Goal: Task Accomplishment & Management: Manage account settings

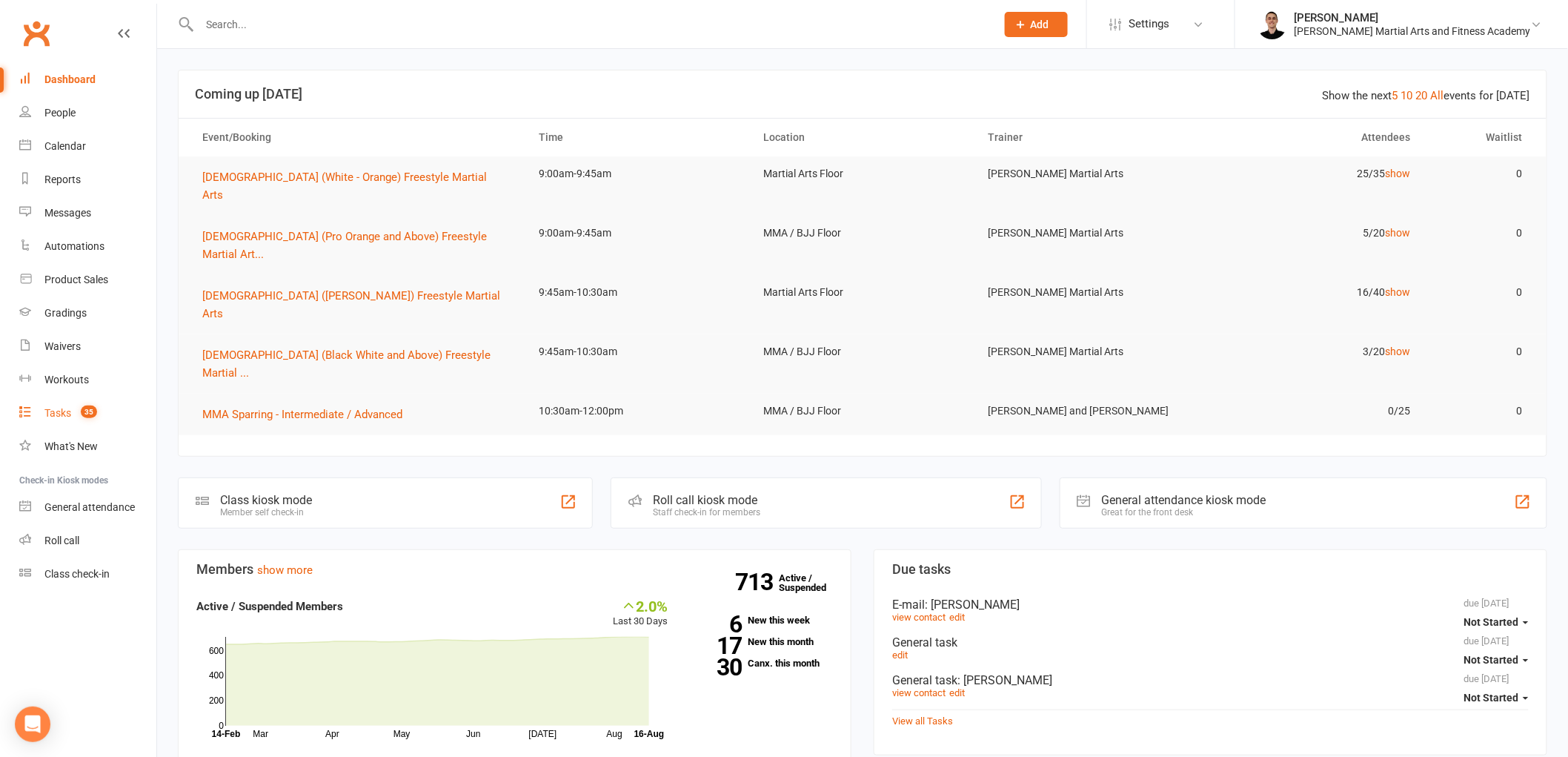
click at [82, 412] on span "35" at bounding box center [89, 412] width 16 height 13
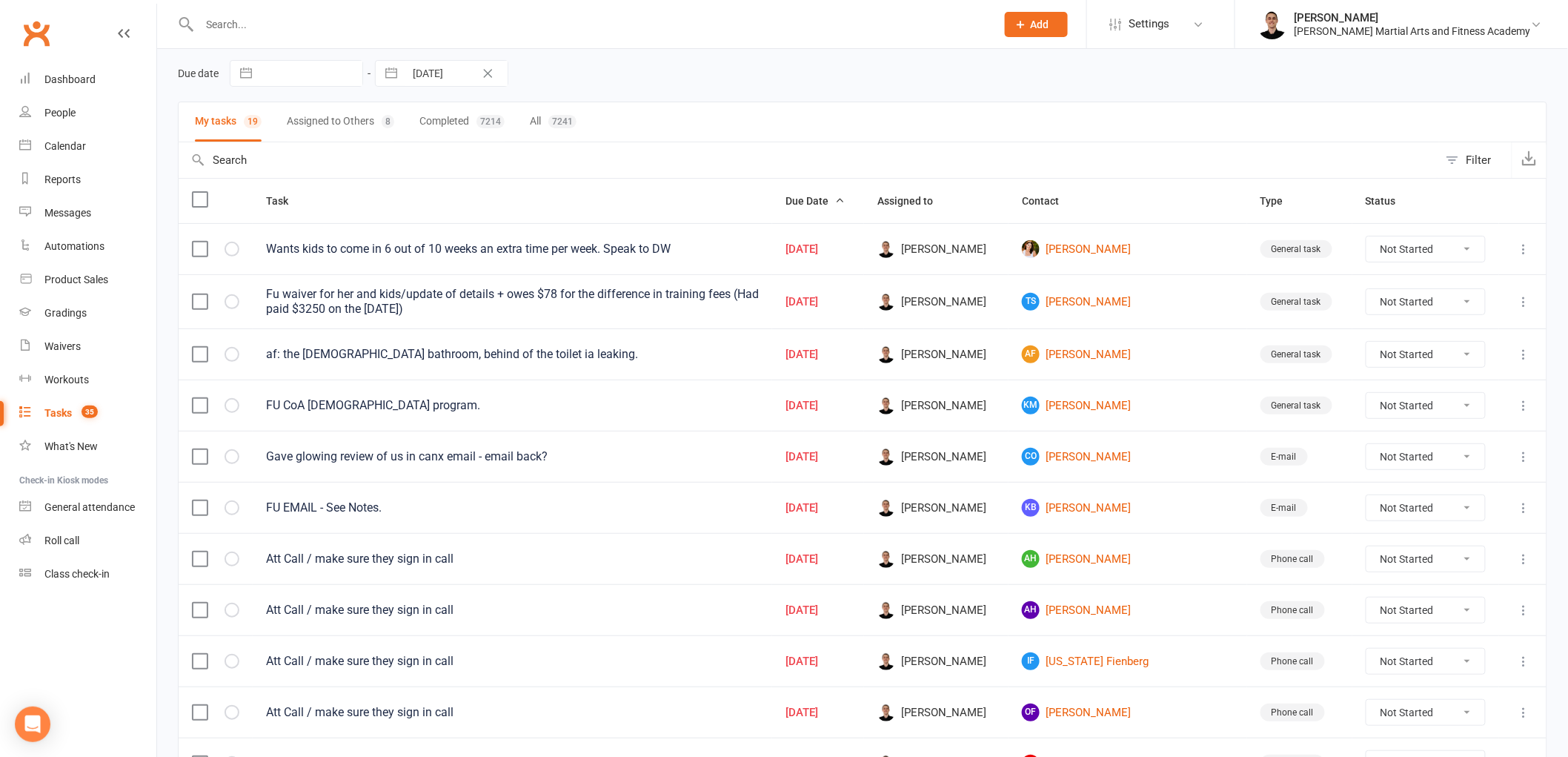
scroll to position [165, 0]
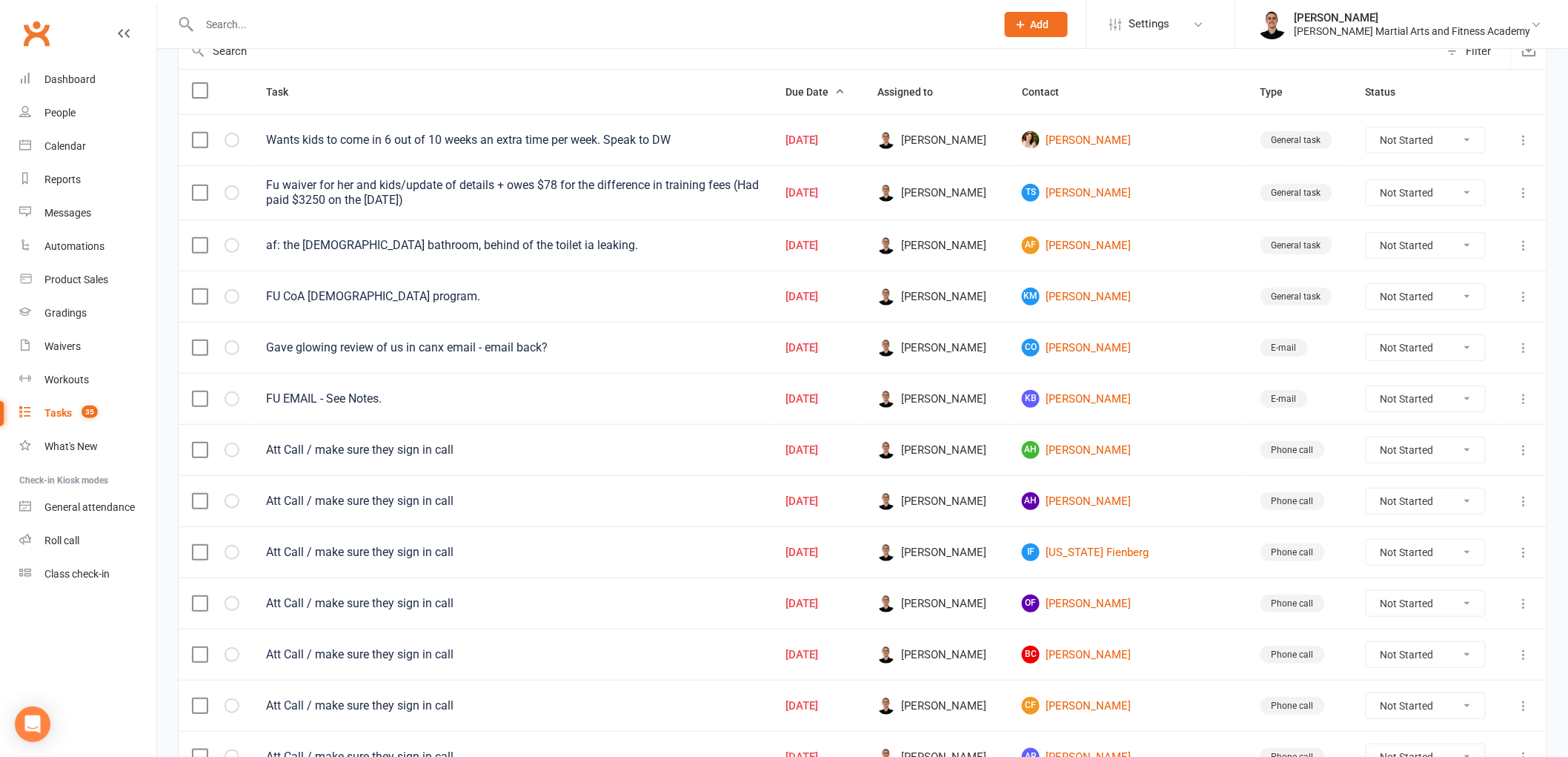
click at [1526, 141] on icon at bounding box center [1524, 140] width 15 height 15
click at [1491, 191] on link "Edit" at bounding box center [1447, 200] width 147 height 30
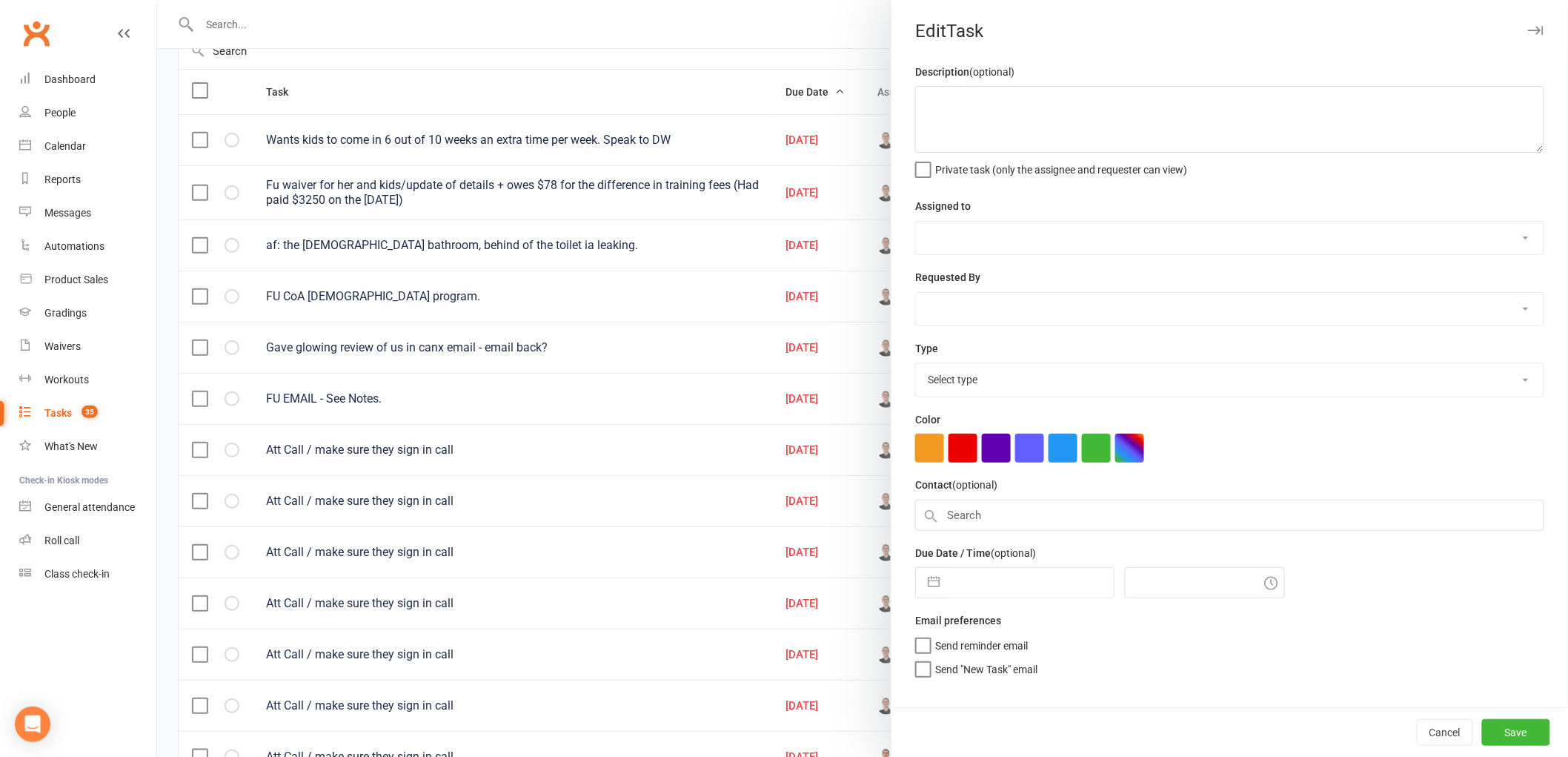
type textarea "Wants kids to come in 6 out of 10 weeks an extra time per week. Speak to DW"
select select "47660"
type input "[DATE]"
type input "12:00pm"
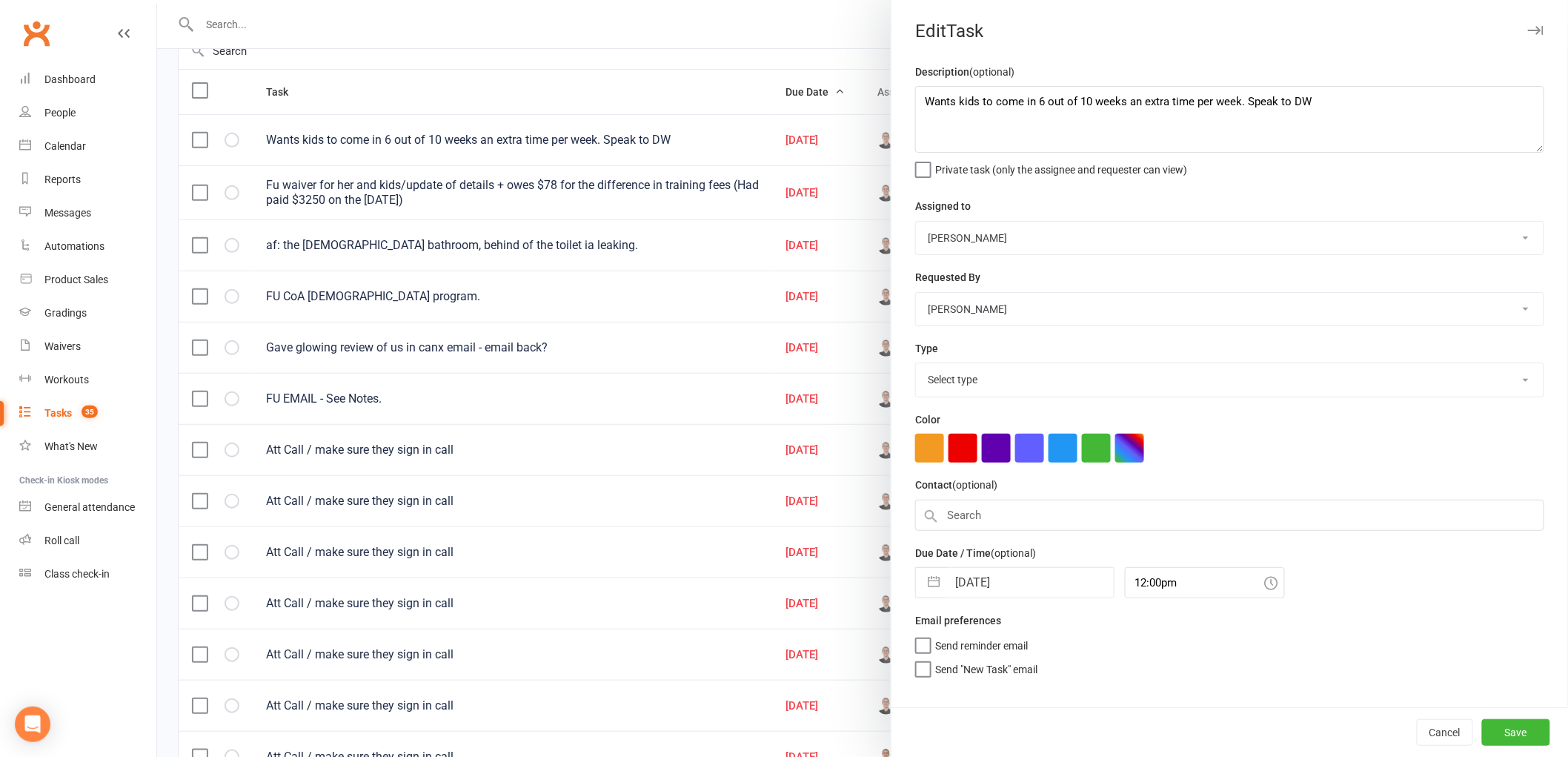
select select "25648"
select select "6"
select select "2025"
select select "7"
select select "2025"
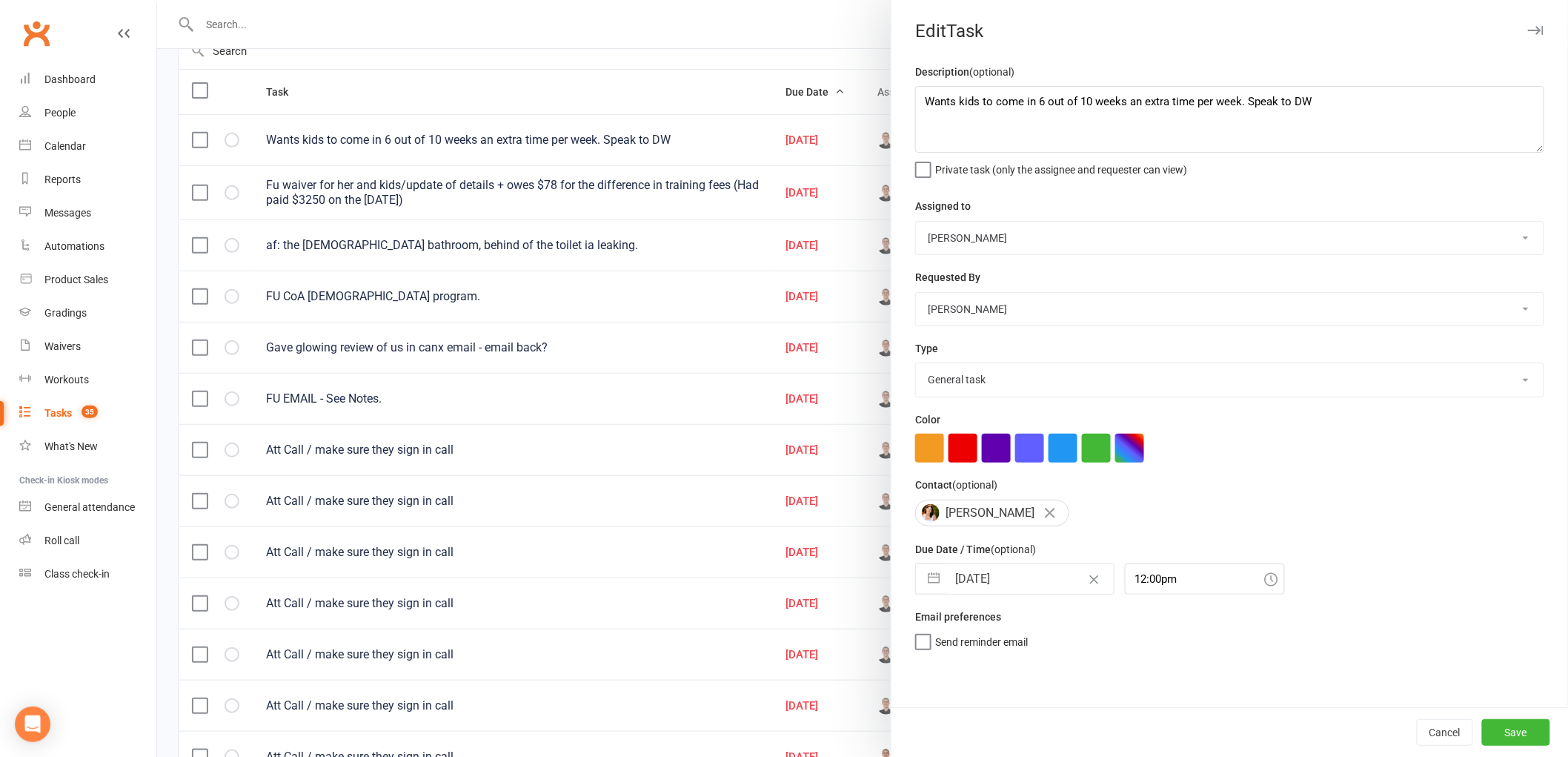
select select "8"
select select "2025"
drag, startPoint x: 1002, startPoint y: 578, endPoint x: 1005, endPoint y: 572, distance: 6.7
click at [1002, 576] on input "[DATE]" at bounding box center [1031, 579] width 167 height 30
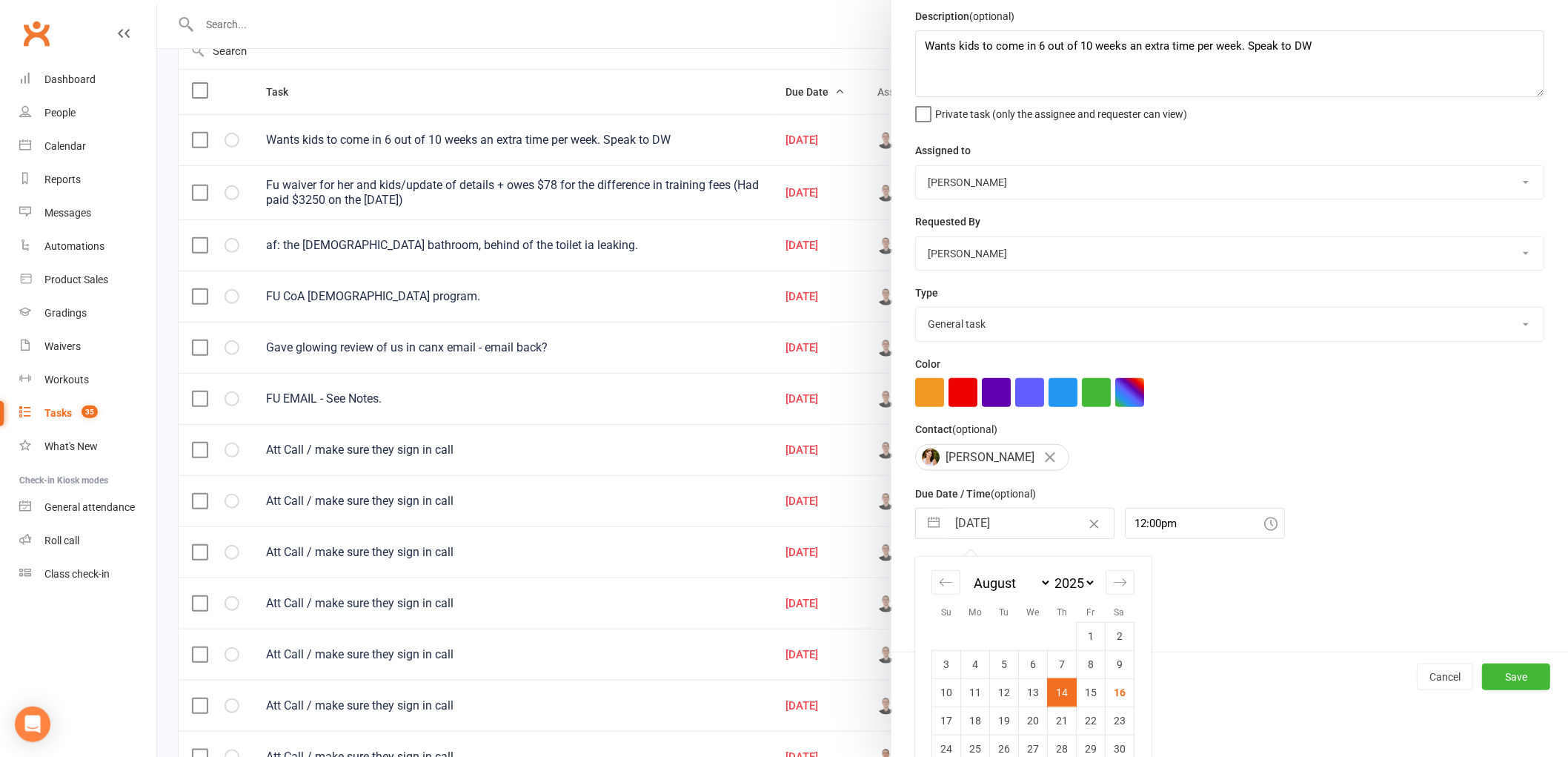
scroll to position [108, 0]
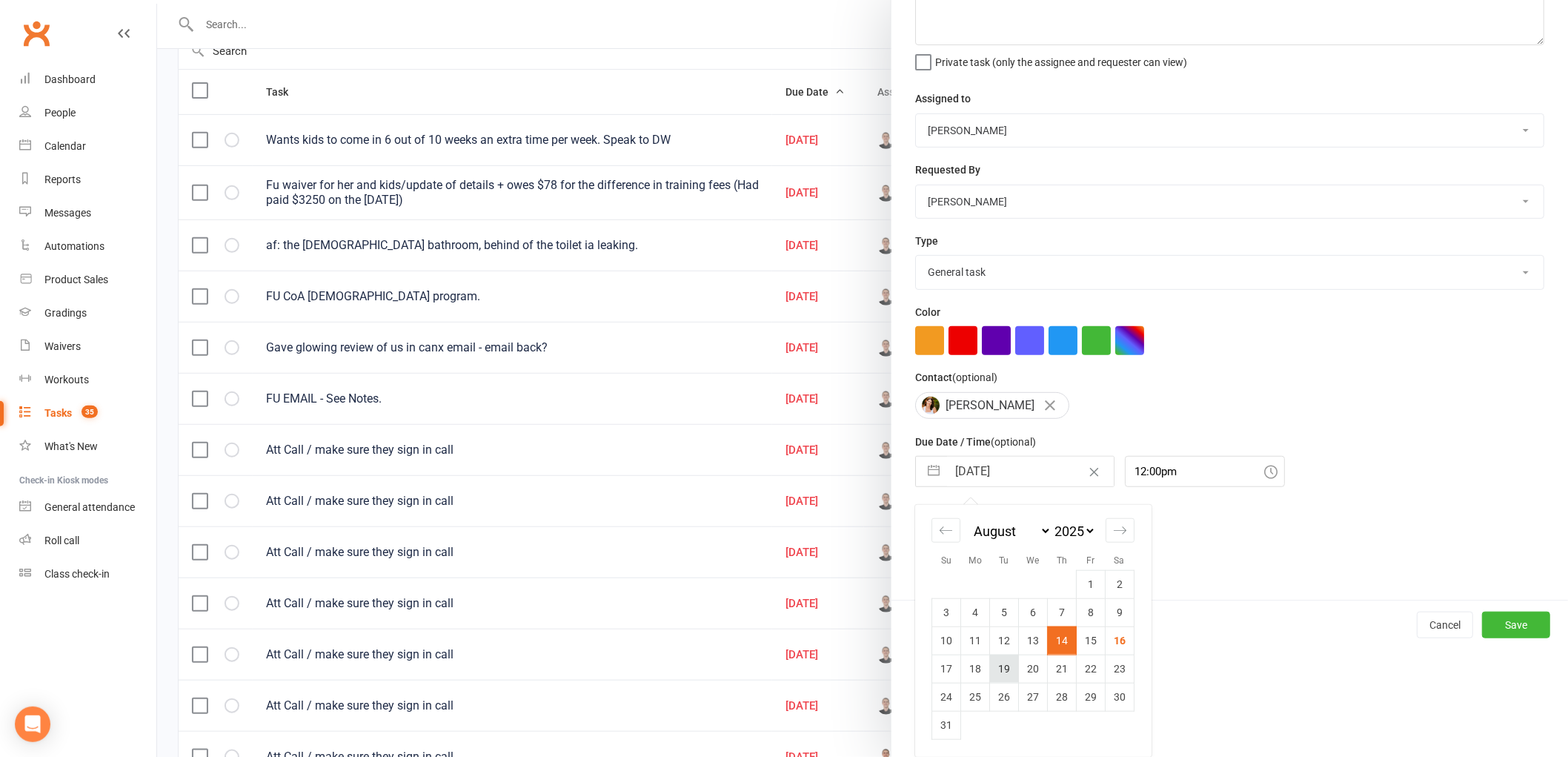
click at [1002, 670] on td "19" at bounding box center [1004, 668] width 29 height 28
type input "[DATE]"
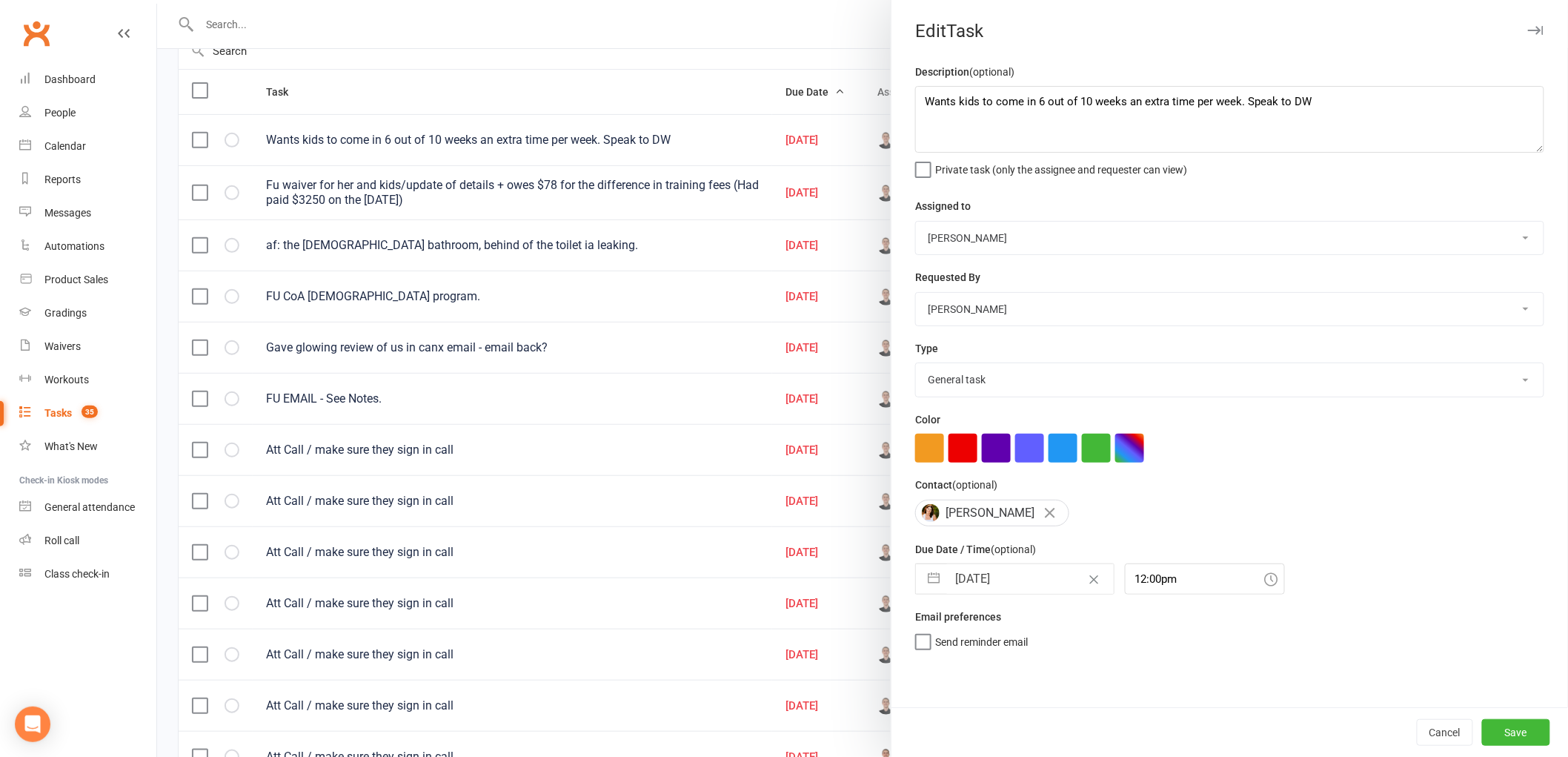
scroll to position [0, 0]
click at [1514, 726] on button "Save" at bounding box center [1516, 733] width 68 height 27
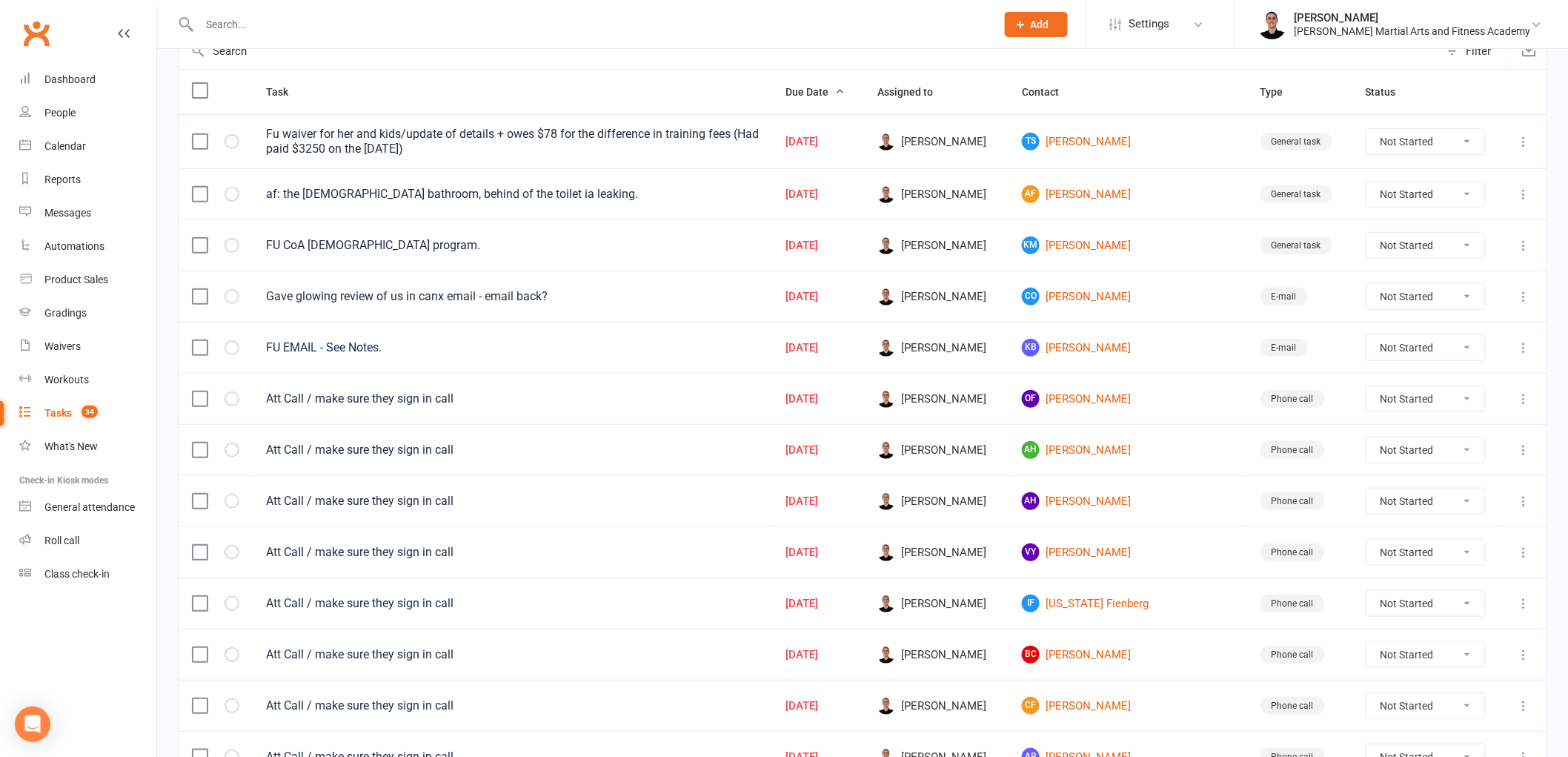
click at [1525, 141] on icon at bounding box center [1524, 141] width 15 height 15
click at [1472, 208] on link "Edit" at bounding box center [1447, 202] width 147 height 30
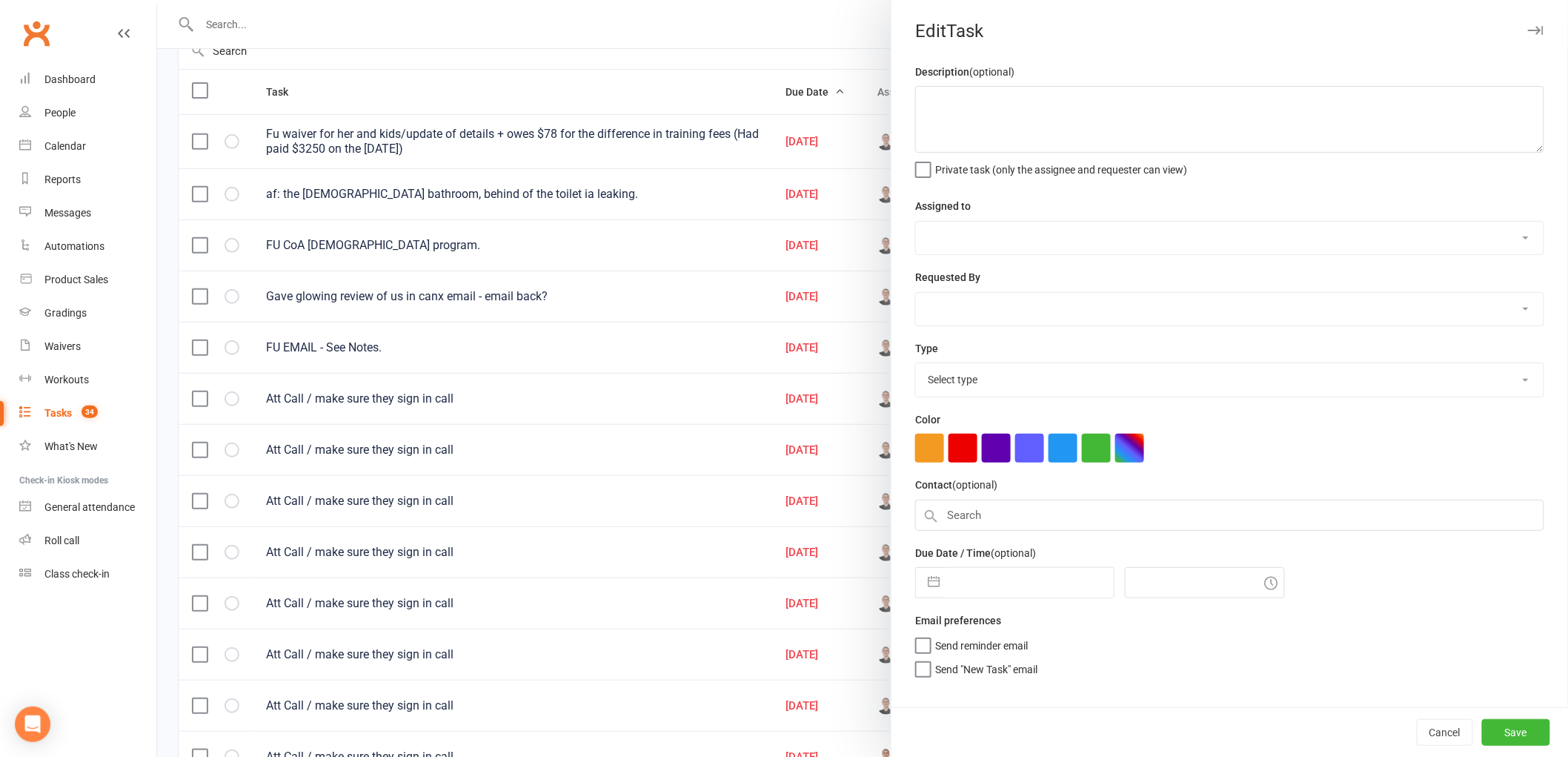
type textarea "Fu waiver for her and kids/update of details + owes $78 for the difference in t…"
select select "47660"
select select "50751"
type input "[DATE]"
type input "4:00pm"
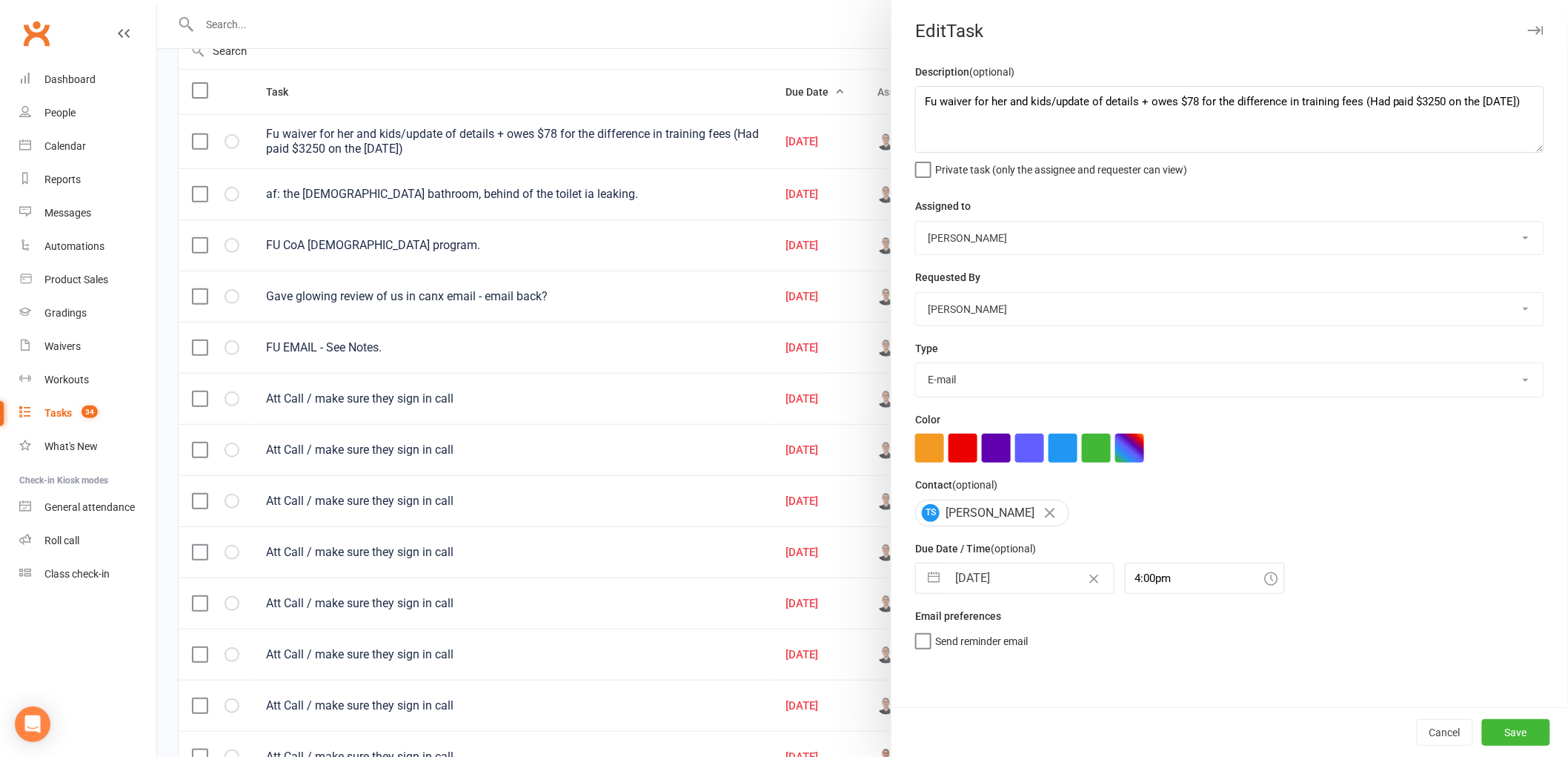
select select "25648"
click at [966, 567] on input "[DATE]" at bounding box center [1031, 578] width 167 height 30
select select "6"
select select "2025"
select select "7"
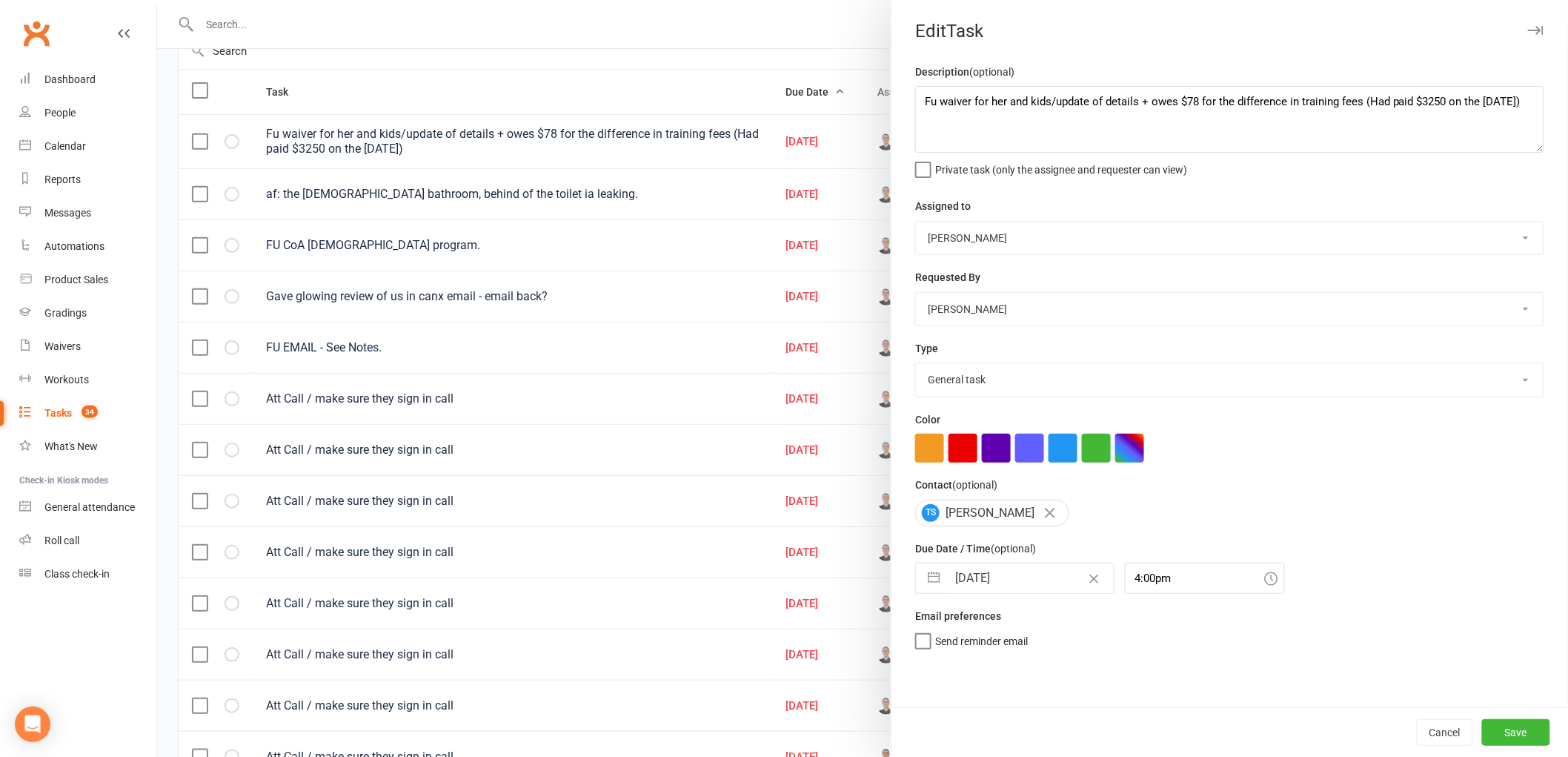
select select "2025"
select select "8"
select select "2025"
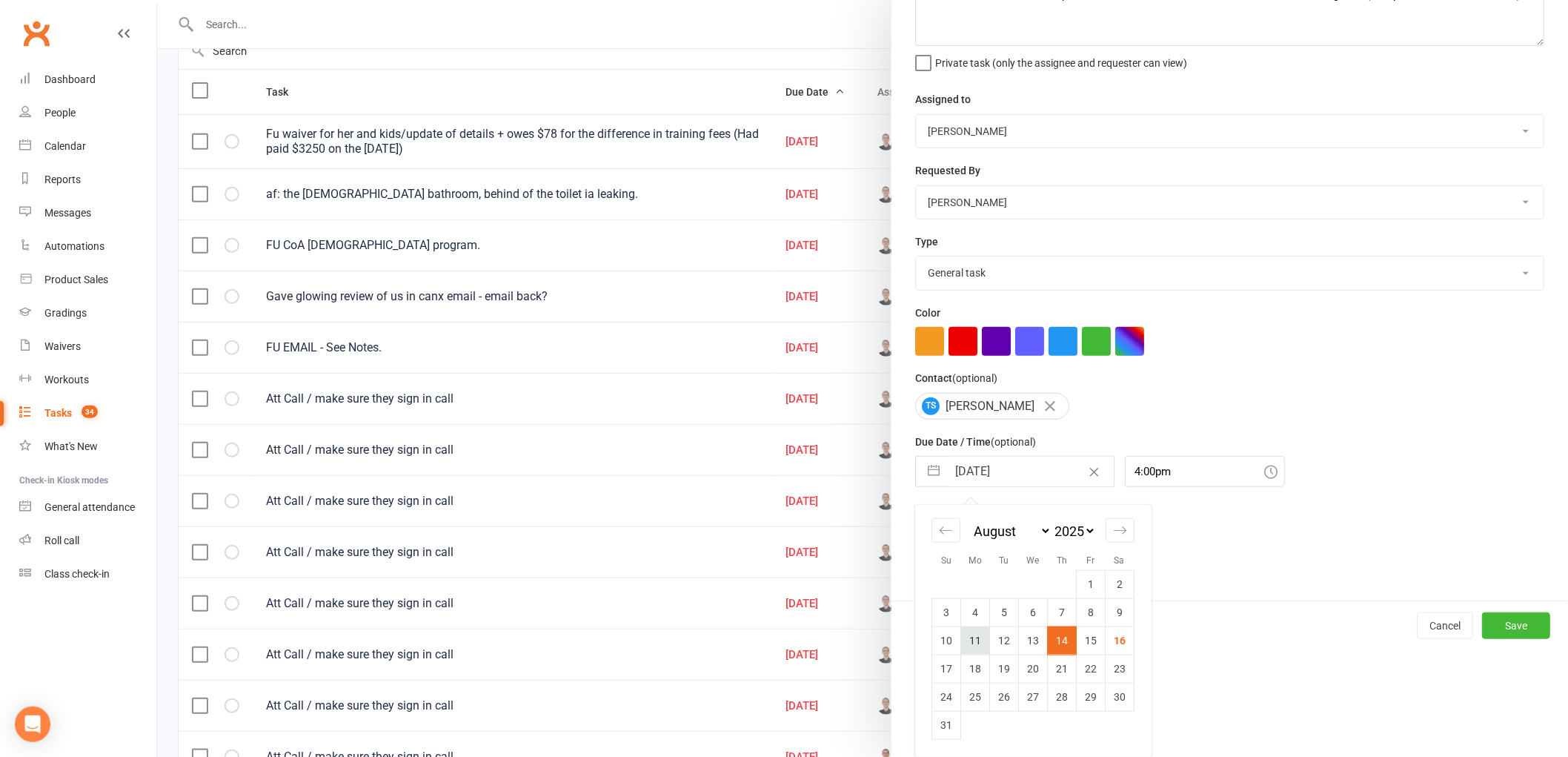
scroll to position [107, 0]
click at [967, 669] on td "18" at bounding box center [976, 668] width 29 height 28
type input "[DATE]"
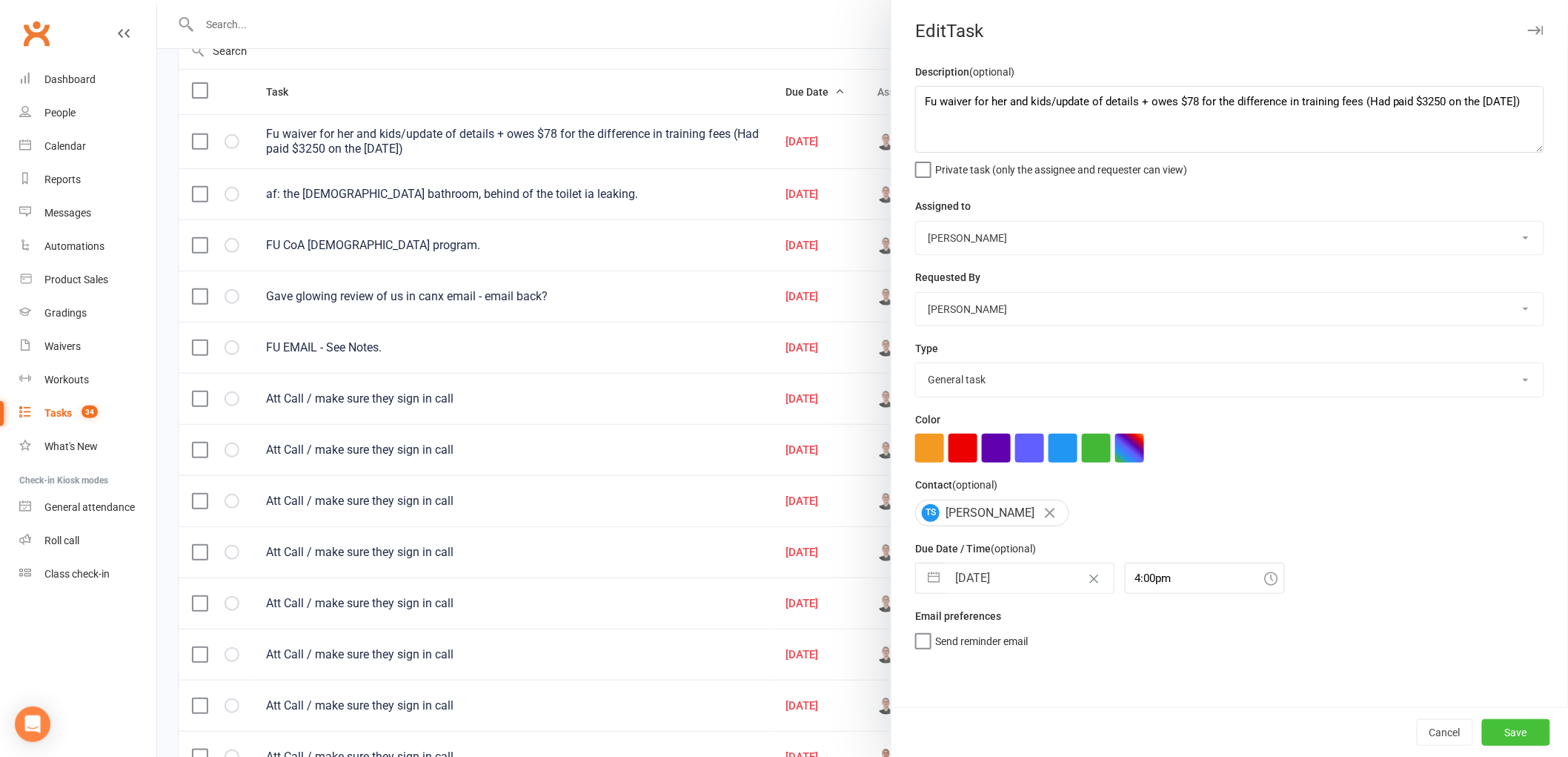
click at [1514, 735] on button "Save" at bounding box center [1516, 733] width 68 height 27
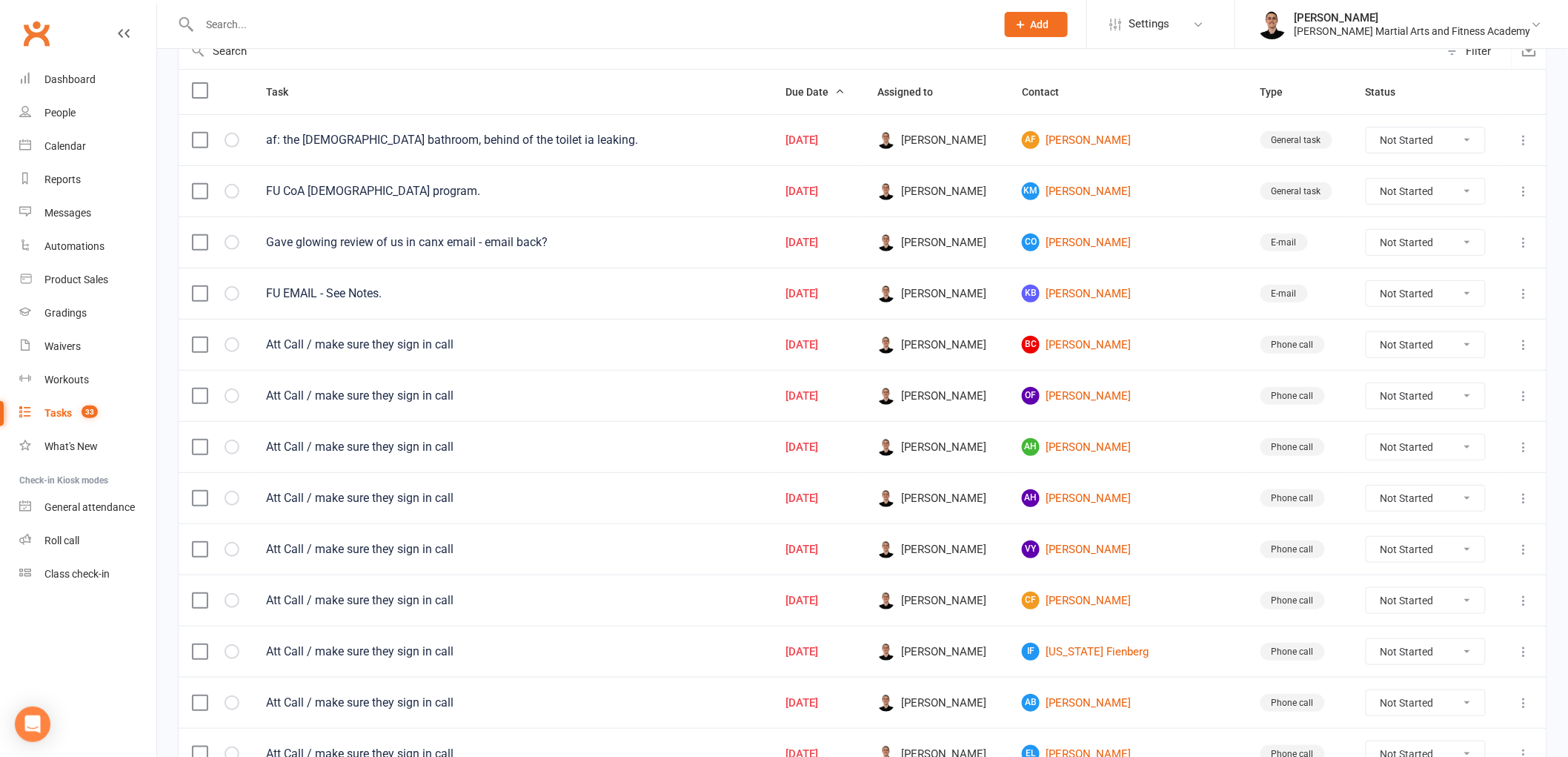
click at [1527, 133] on button at bounding box center [1524, 140] width 18 height 18
click at [1502, 194] on link "Edit" at bounding box center [1447, 200] width 147 height 30
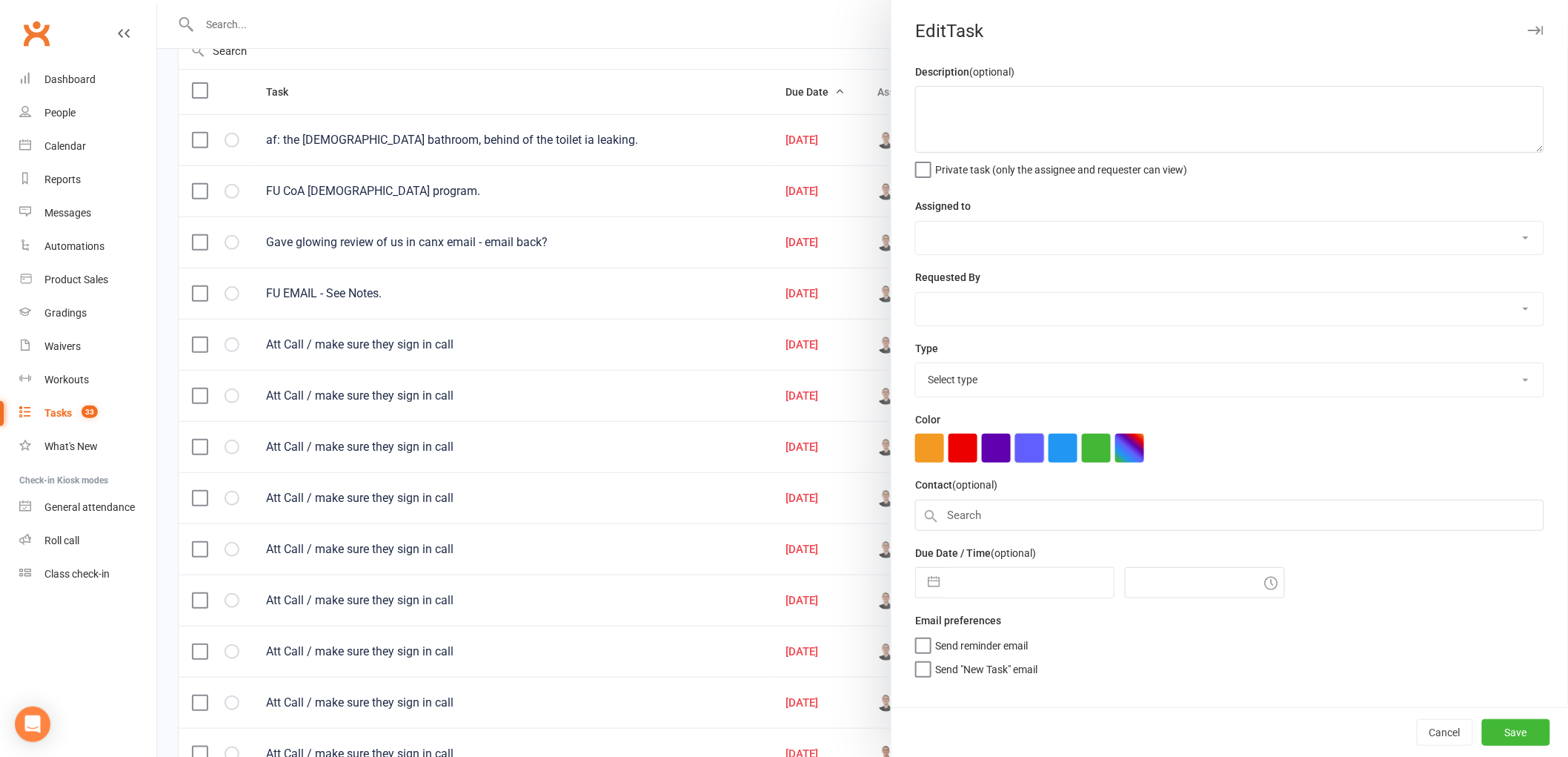
type textarea "af: the [DEMOGRAPHIC_DATA] bathroom, behind of the toilet ia leaking."
select select "47660"
select select "50751"
select select "25648"
type input "[DATE]"
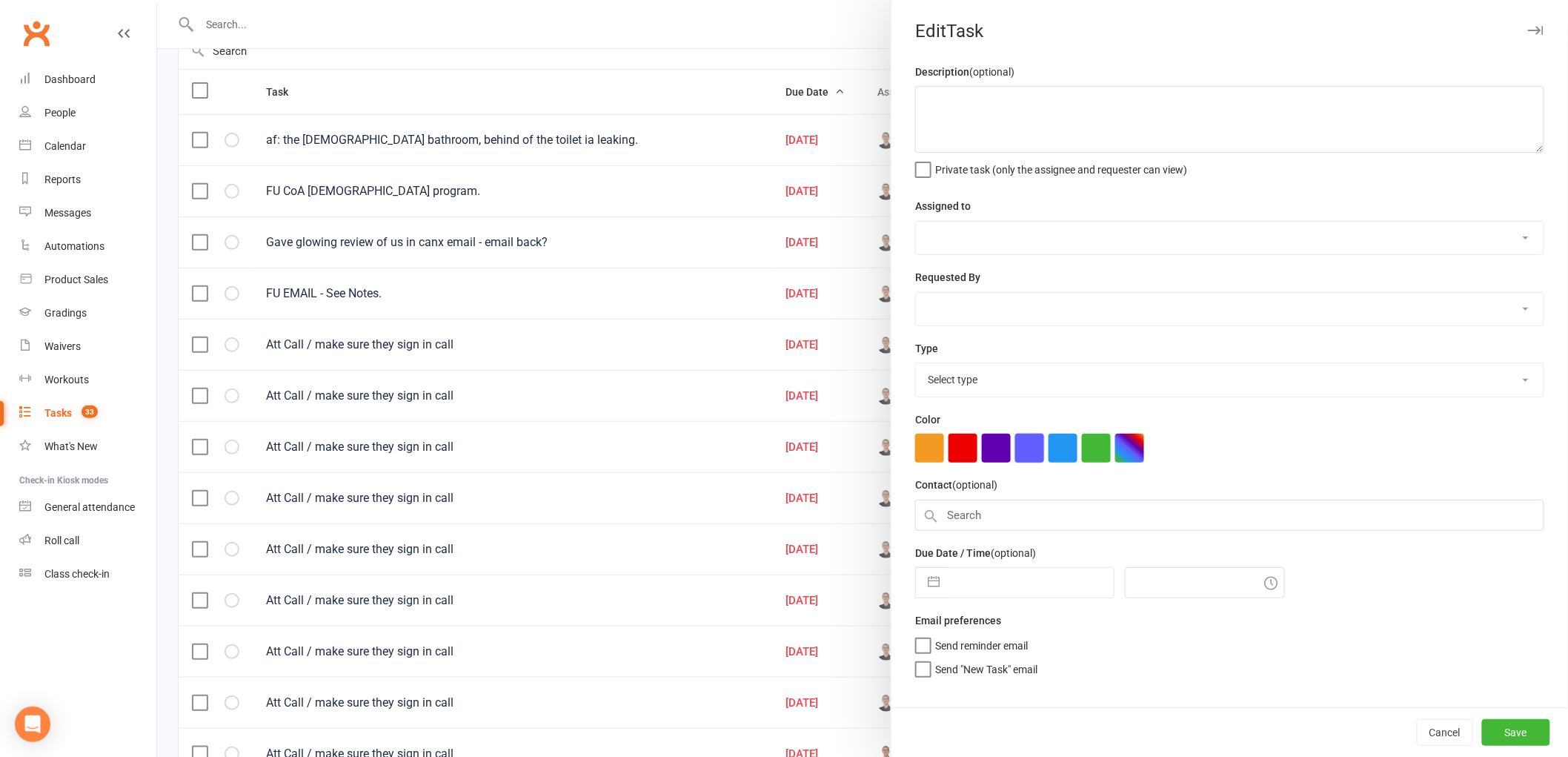
type input "5:00pm"
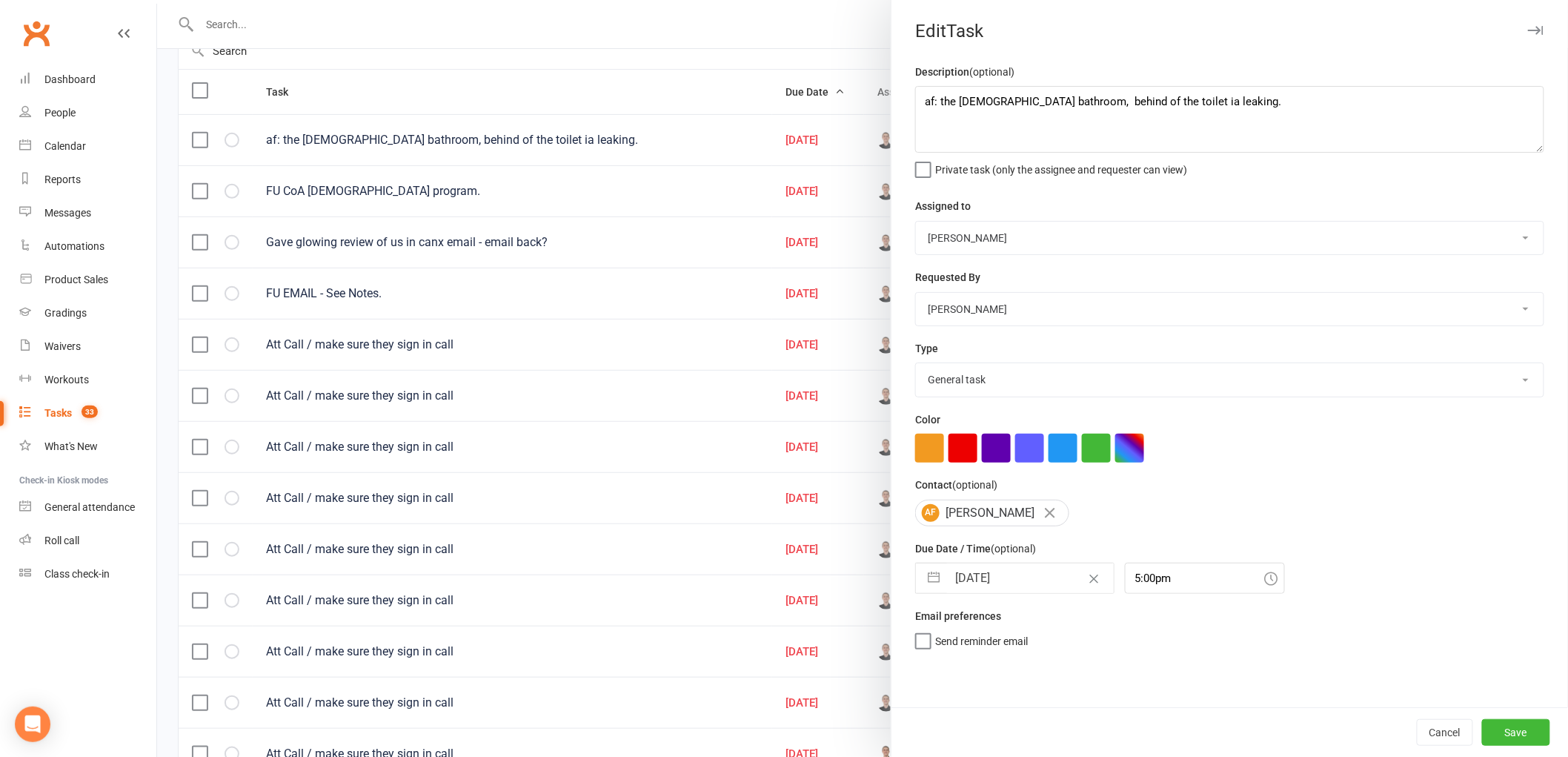
click at [983, 585] on input "[DATE]" at bounding box center [1031, 578] width 167 height 30
select select "6"
select select "2025"
select select "7"
select select "2025"
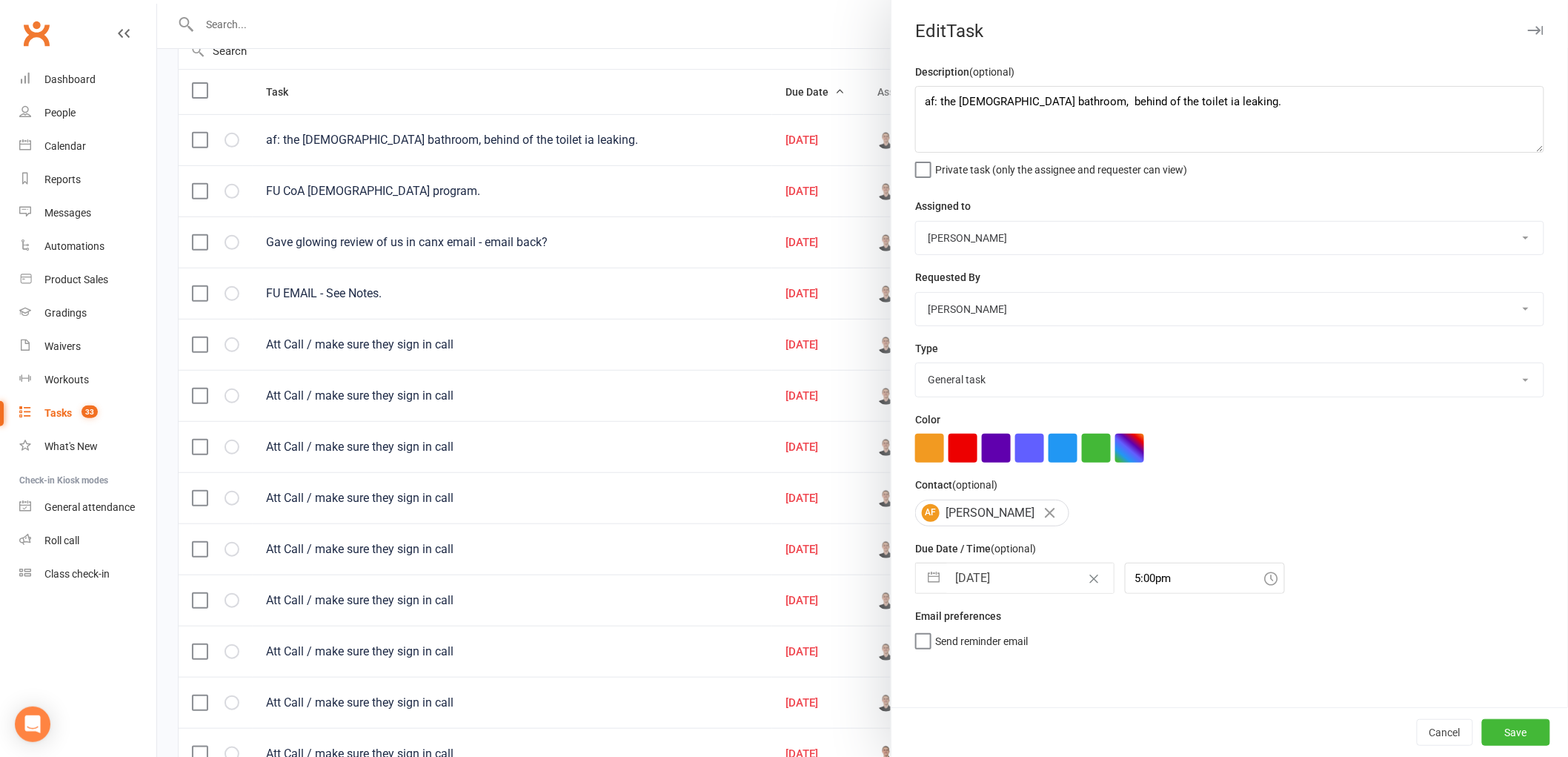
select select "8"
select select "2025"
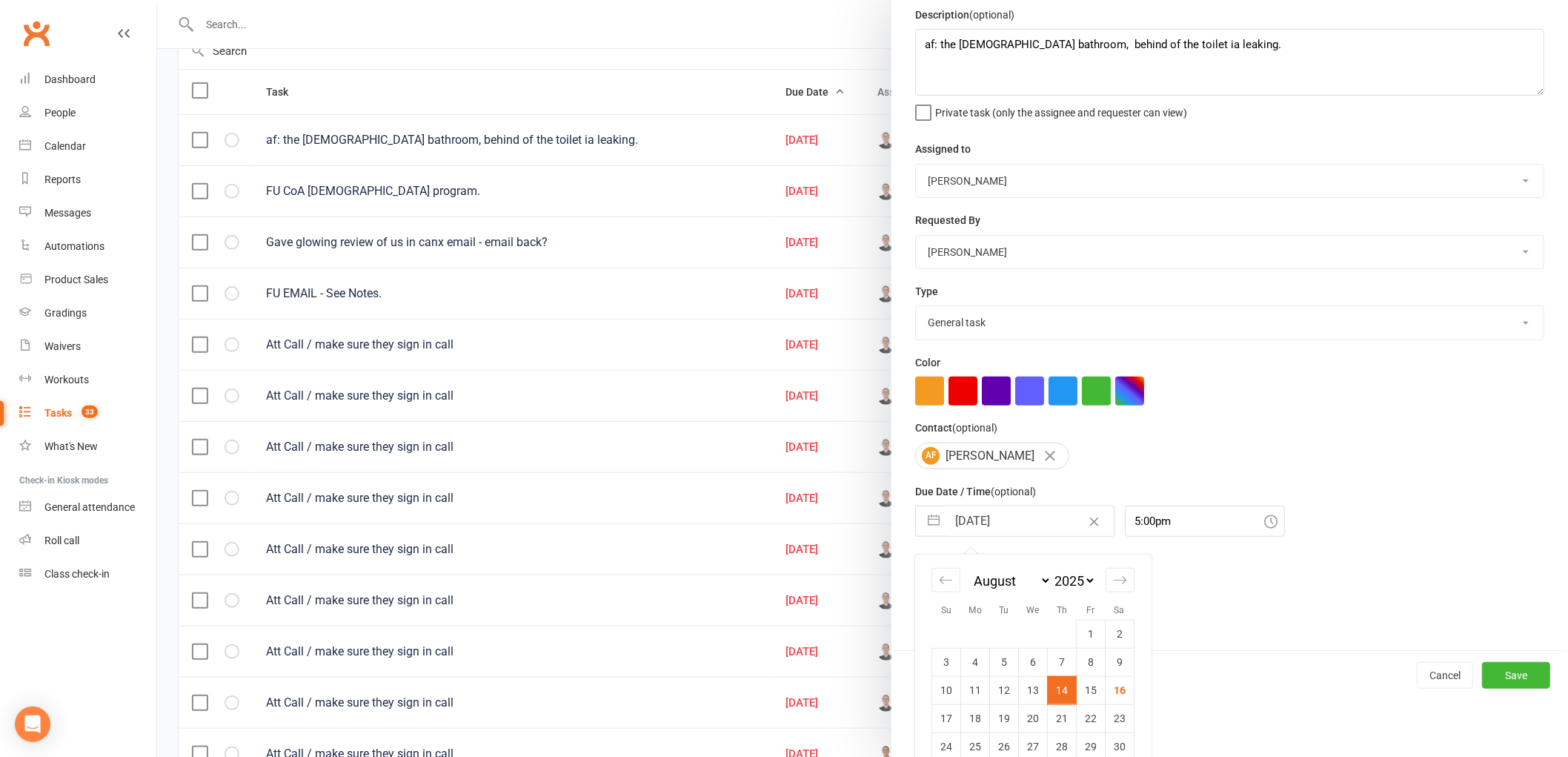
scroll to position [107, 0]
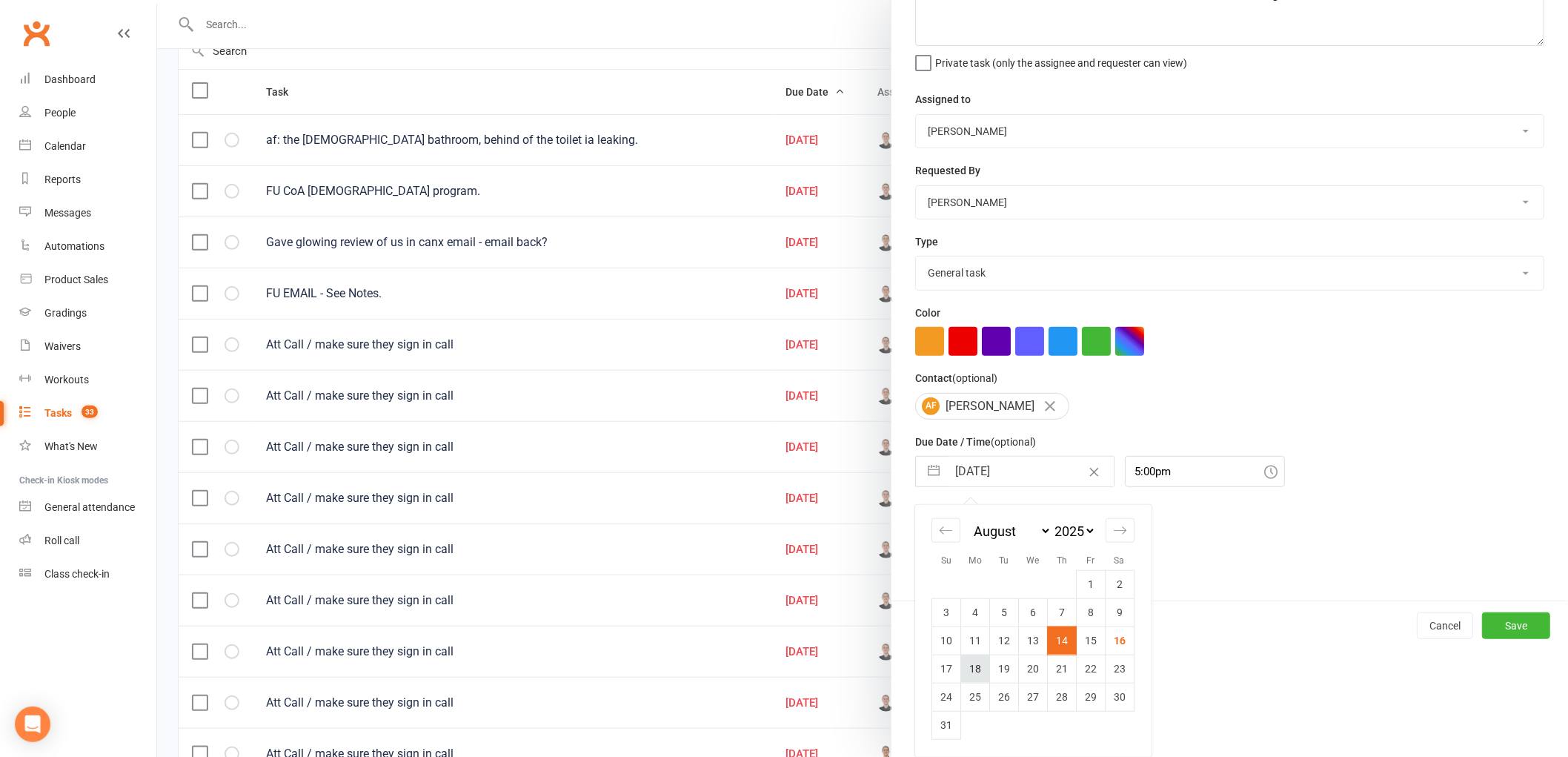
click at [972, 675] on td "18" at bounding box center [976, 668] width 29 height 28
type input "[DATE]"
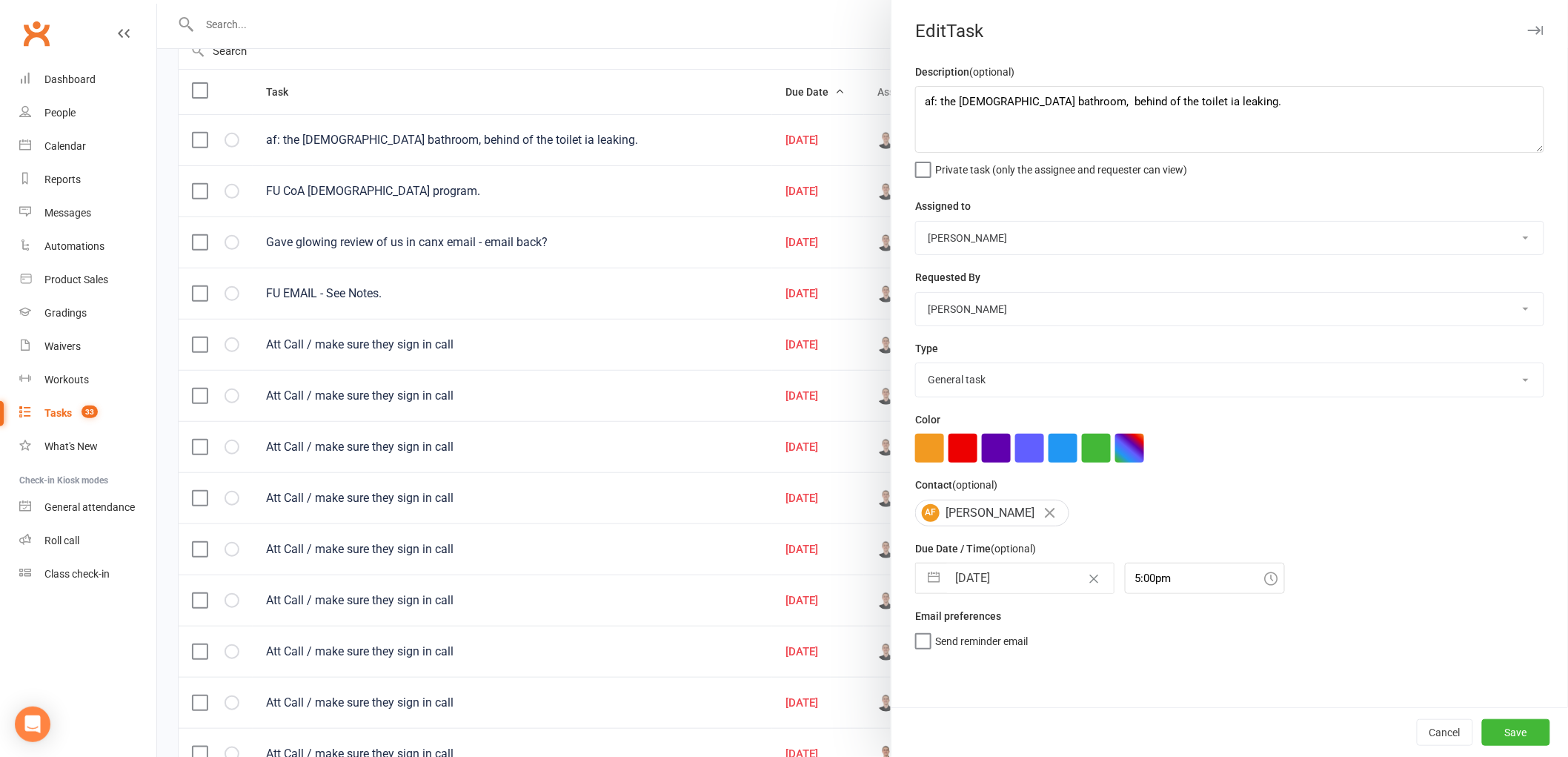
select select "6"
select select "2025"
select select "7"
select select "2025"
select select "8"
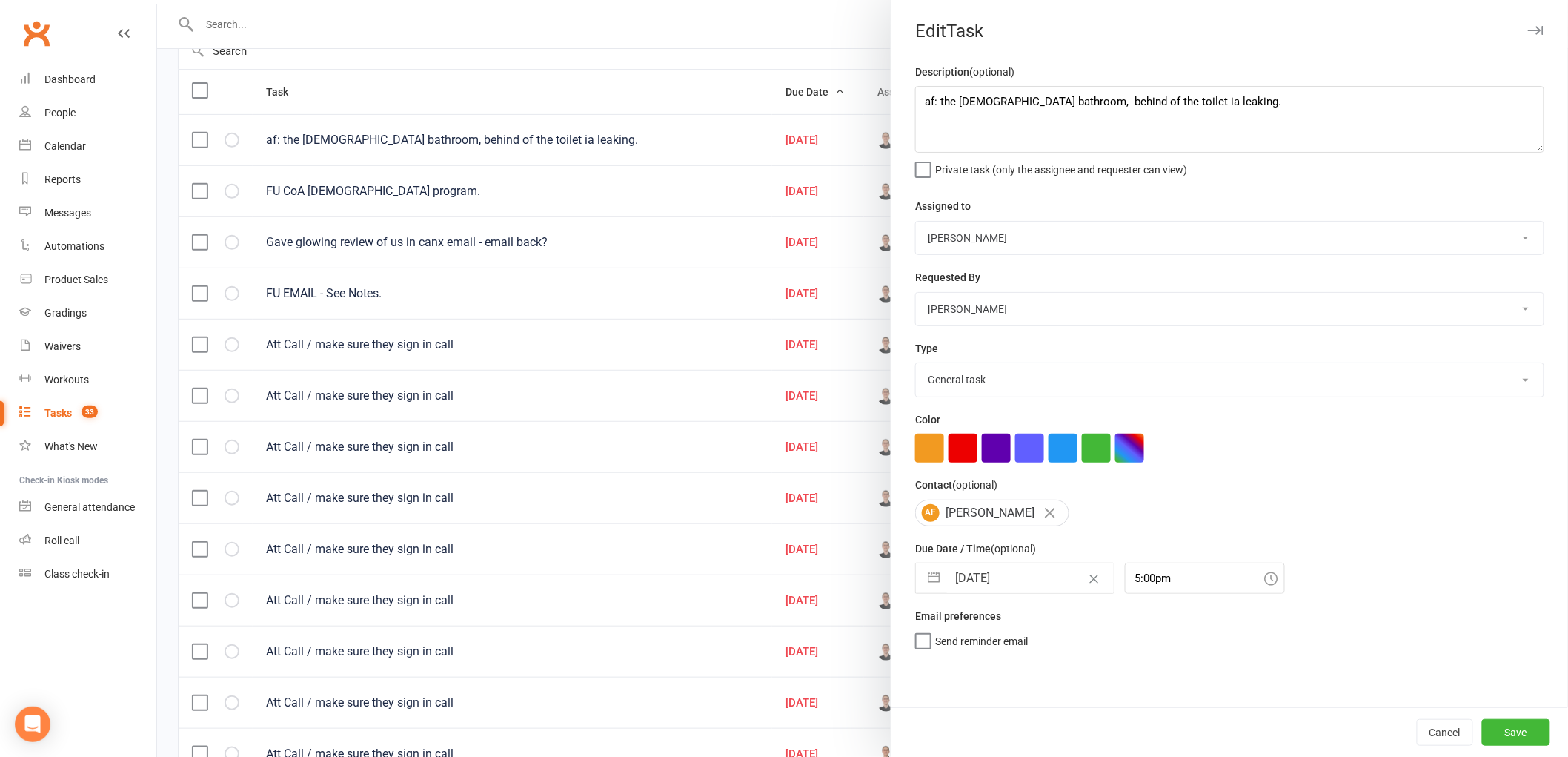
select select "2025"
click at [988, 575] on input "[DATE]" at bounding box center [1031, 578] width 167 height 30
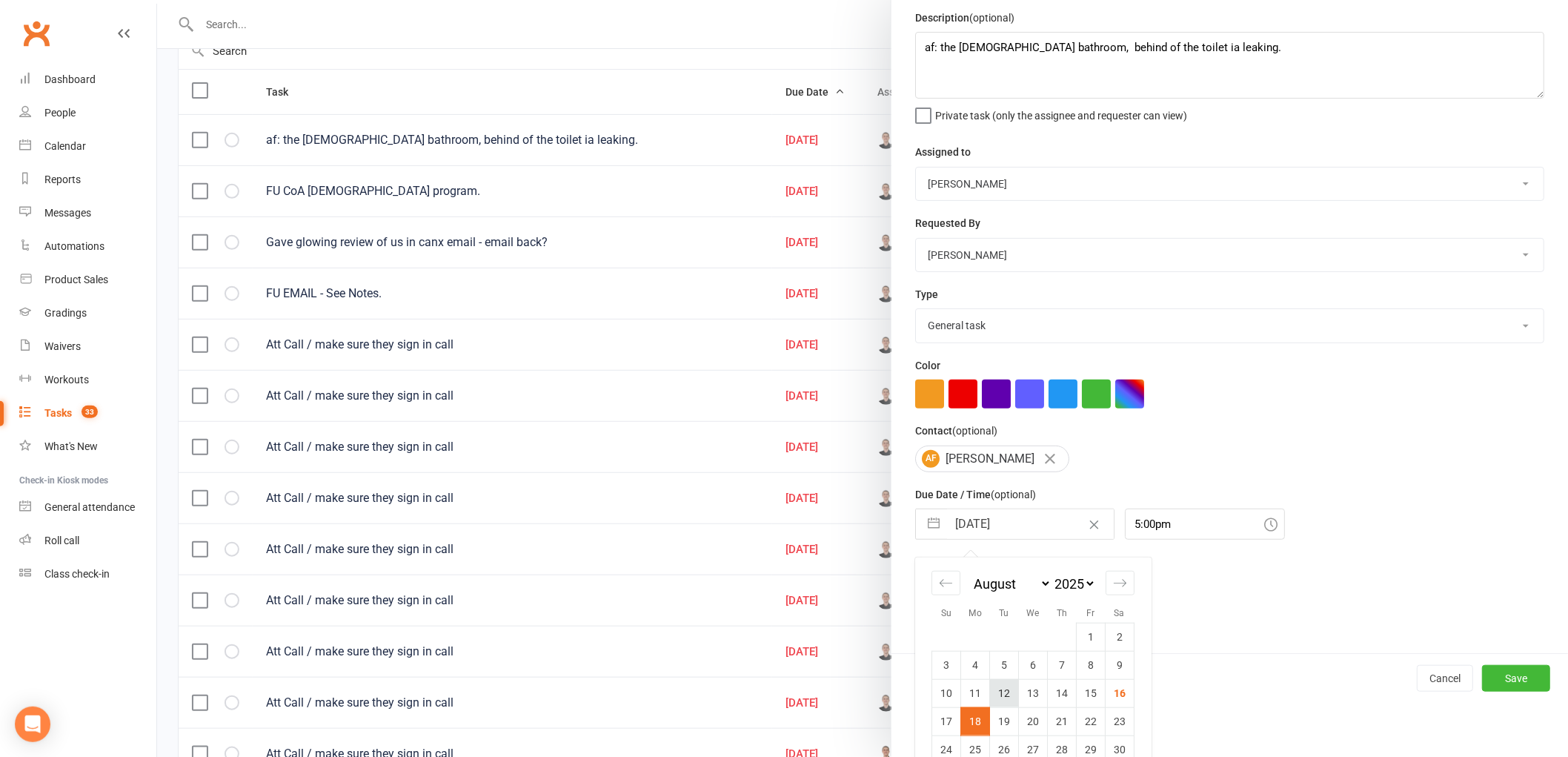
scroll to position [107, 0]
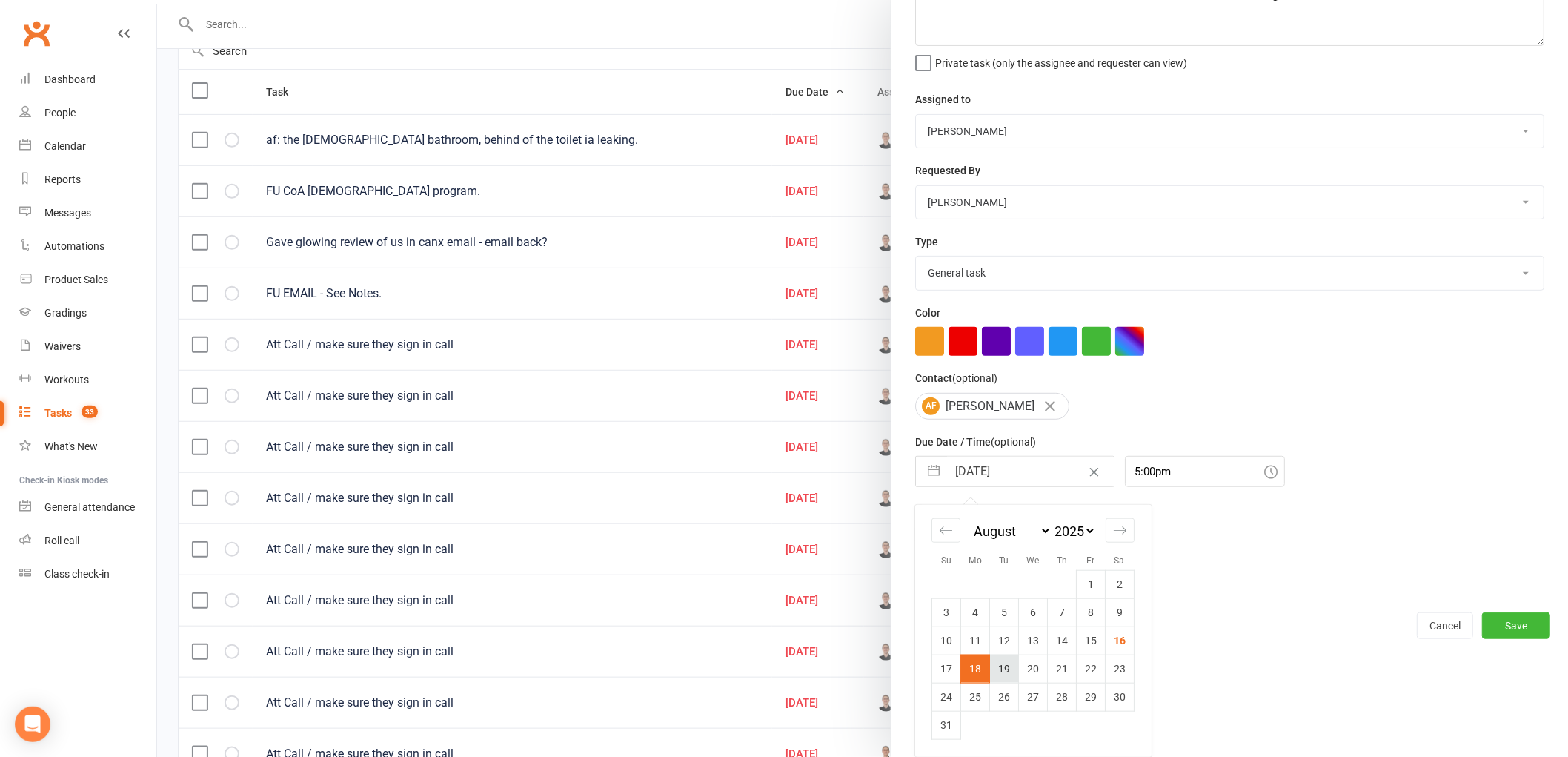
click at [997, 660] on td "19" at bounding box center [1004, 668] width 29 height 28
type input "[DATE]"
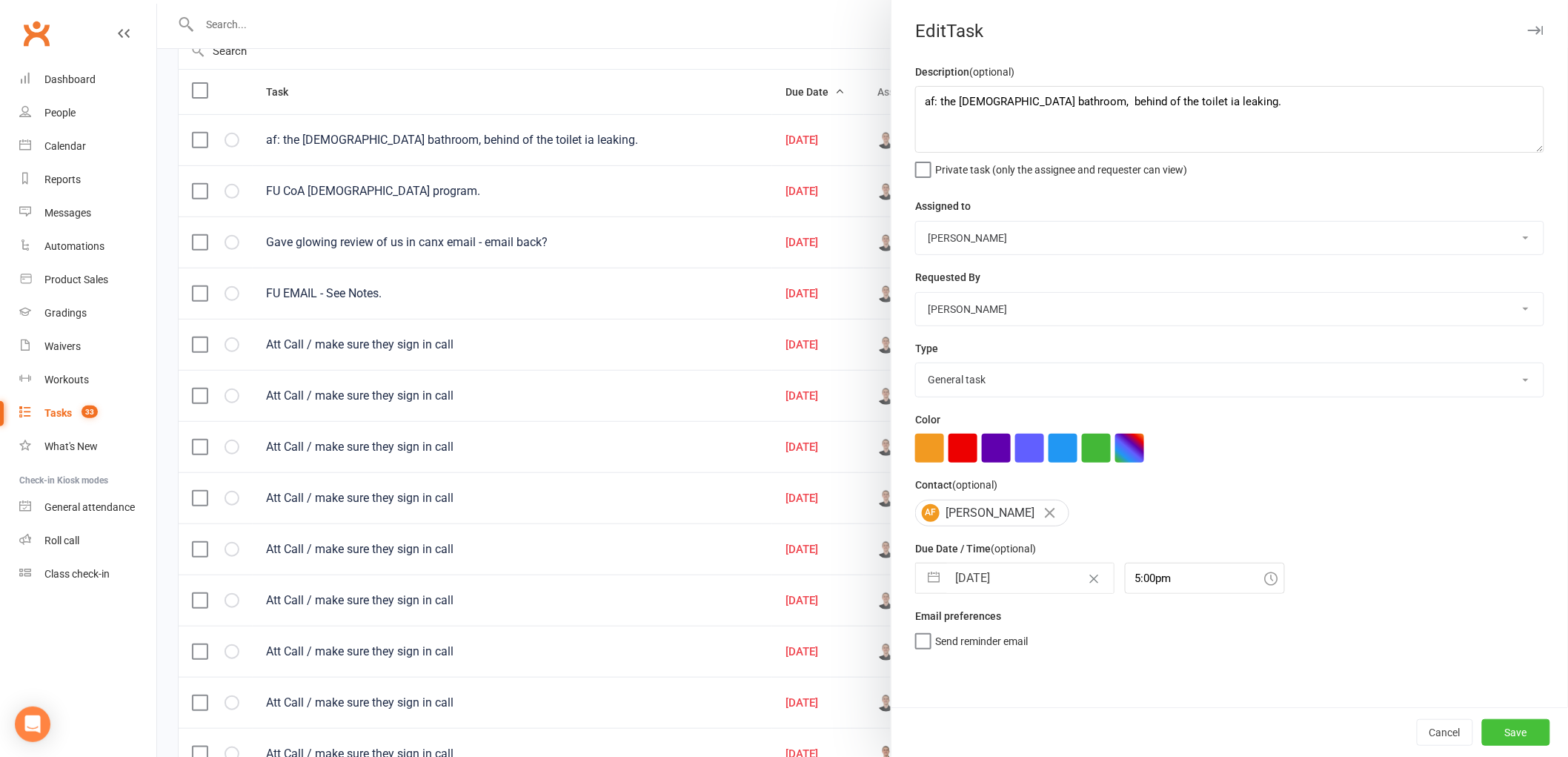
click at [1510, 726] on button "Save" at bounding box center [1516, 733] width 68 height 27
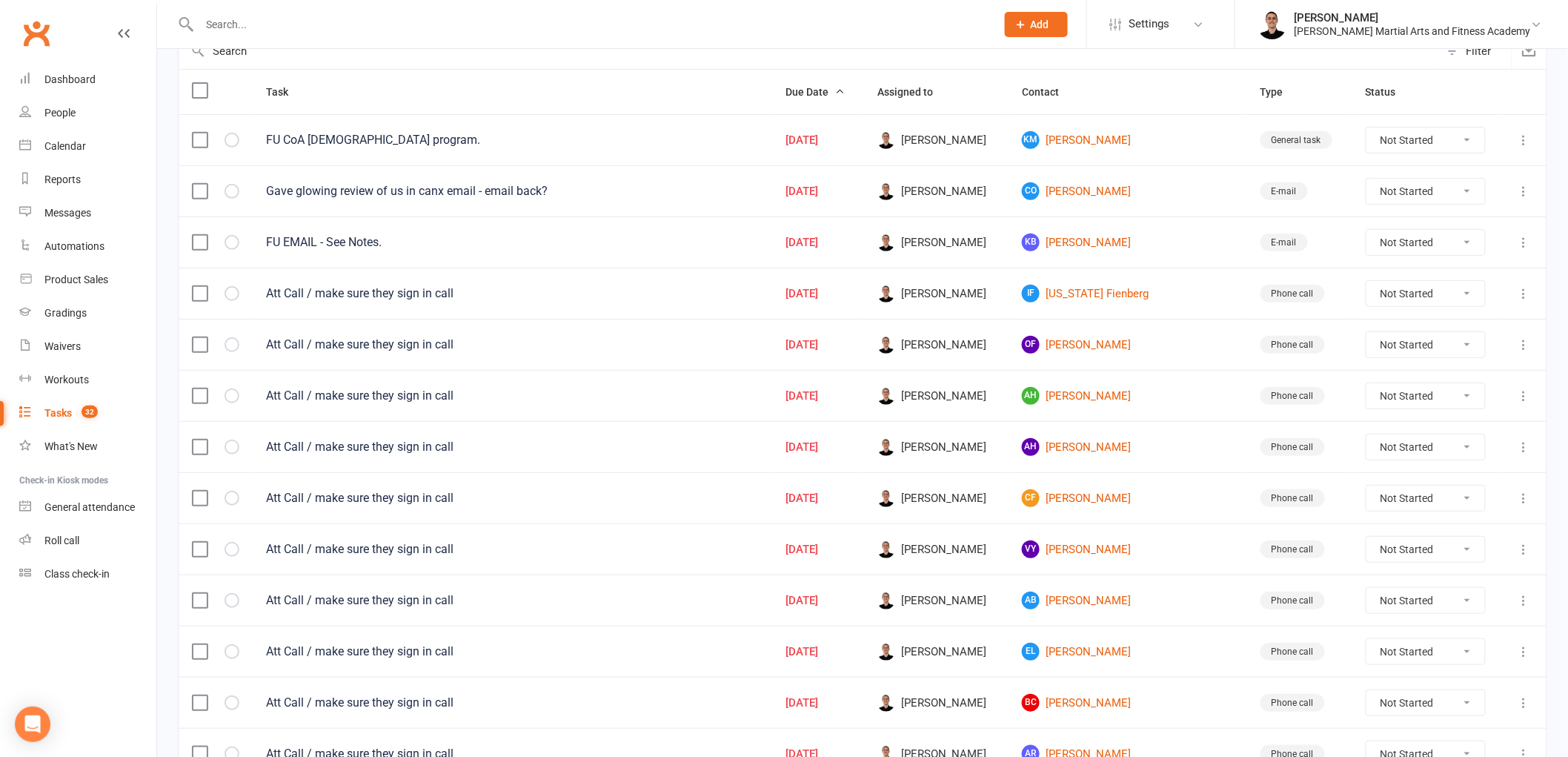
click at [1366, 344] on select "Not Started In Progress Waiting Complete" at bounding box center [1425, 344] width 118 height 25
click at [1366, 334] on select "Not Started In Progress Waiting Complete" at bounding box center [1425, 344] width 118 height 25
select select "unstarted"
click at [1523, 289] on icon at bounding box center [1524, 293] width 15 height 15
click at [1443, 355] on link "Edit" at bounding box center [1447, 355] width 147 height 30
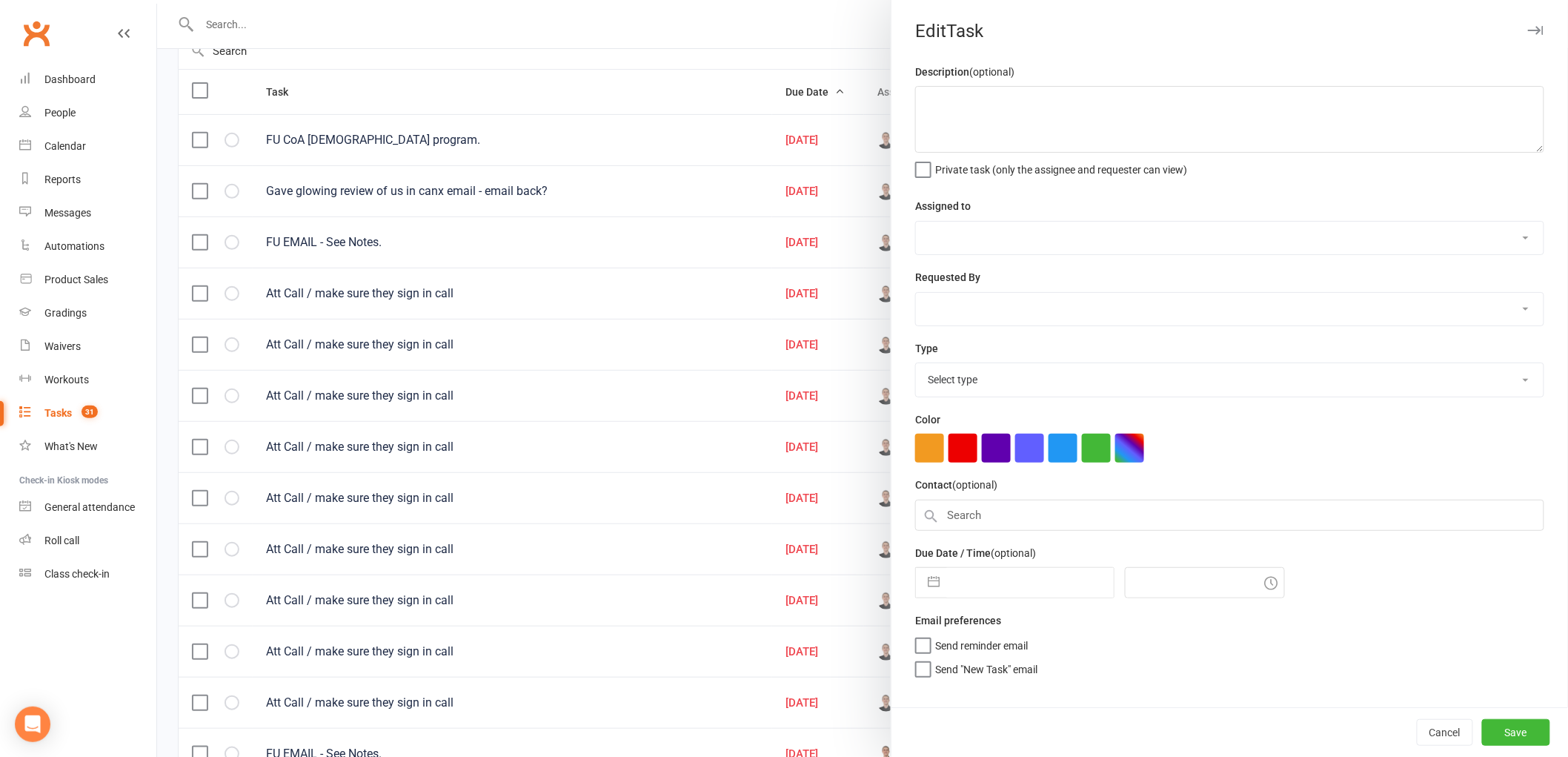
type textarea "Att Call / make sure they sign in call"
select select "47660"
type input "[DATE]"
type input "11:00am"
select select "25277"
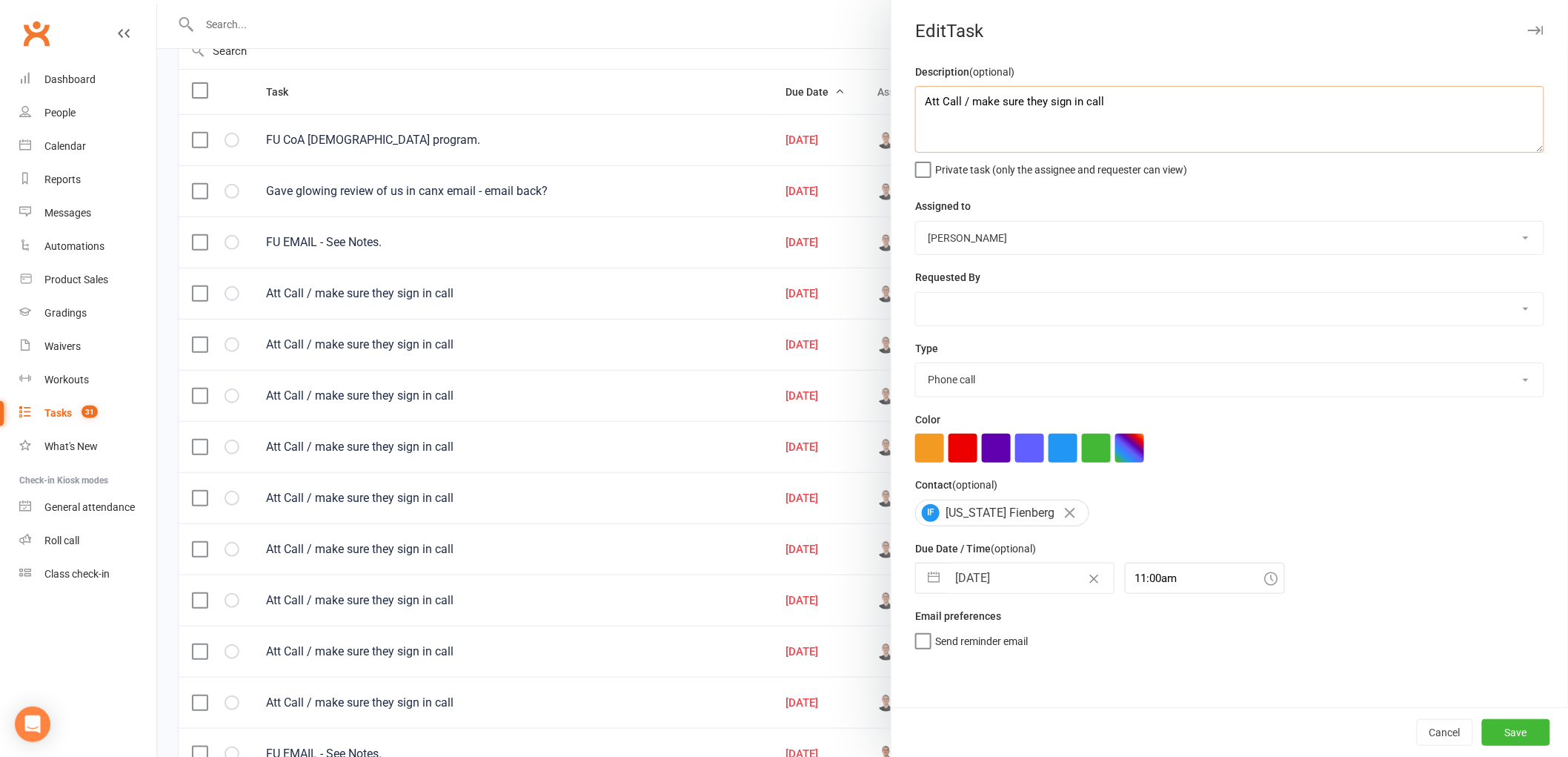
click at [1157, 122] on textarea "Att Call / make sure they sign in call" at bounding box center [1230, 119] width 629 height 67
type textarea "Att Call / make sure they sign in call + Oscar"
click at [1513, 741] on button "Save" at bounding box center [1516, 733] width 68 height 27
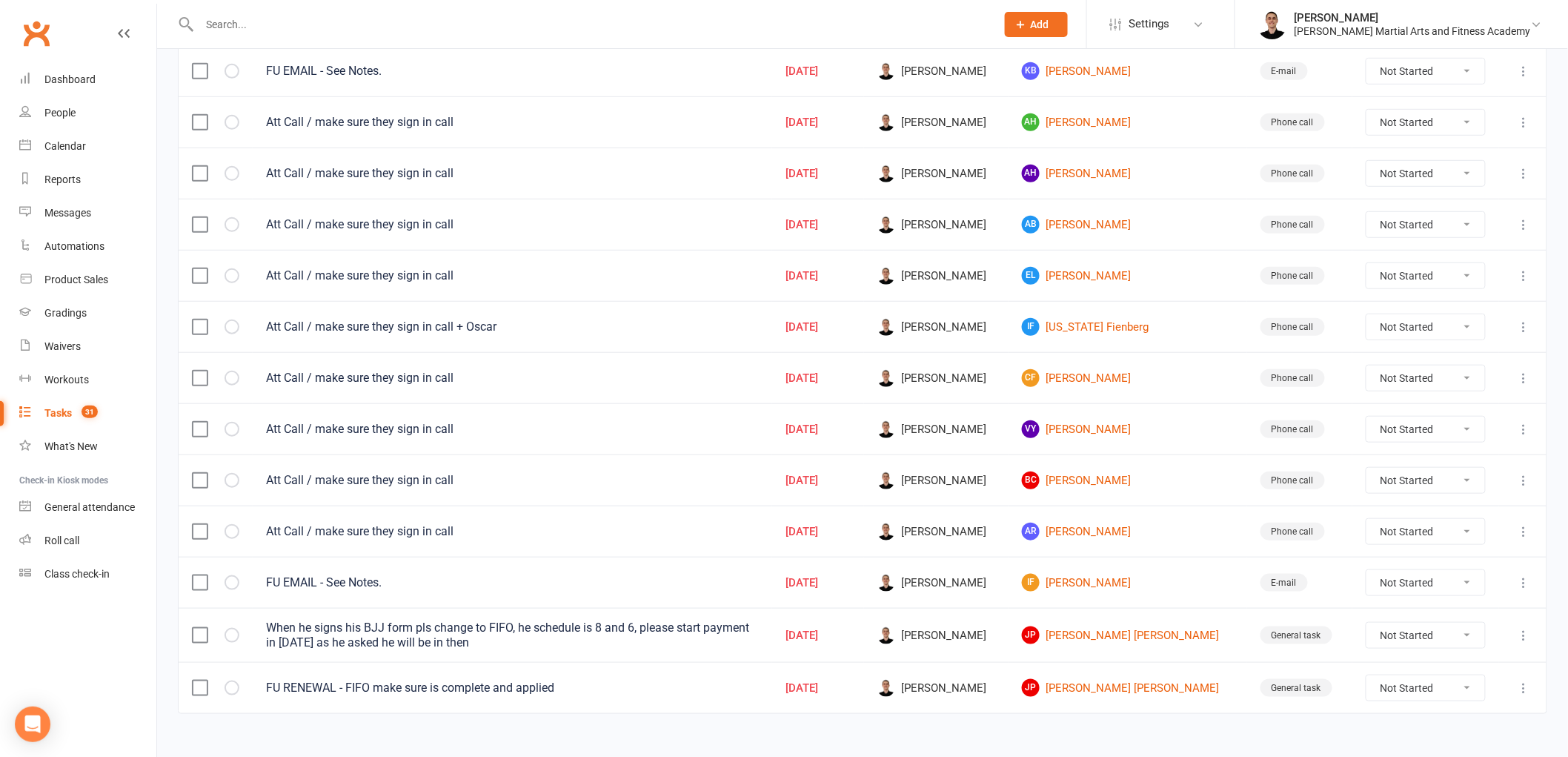
scroll to position [360, 0]
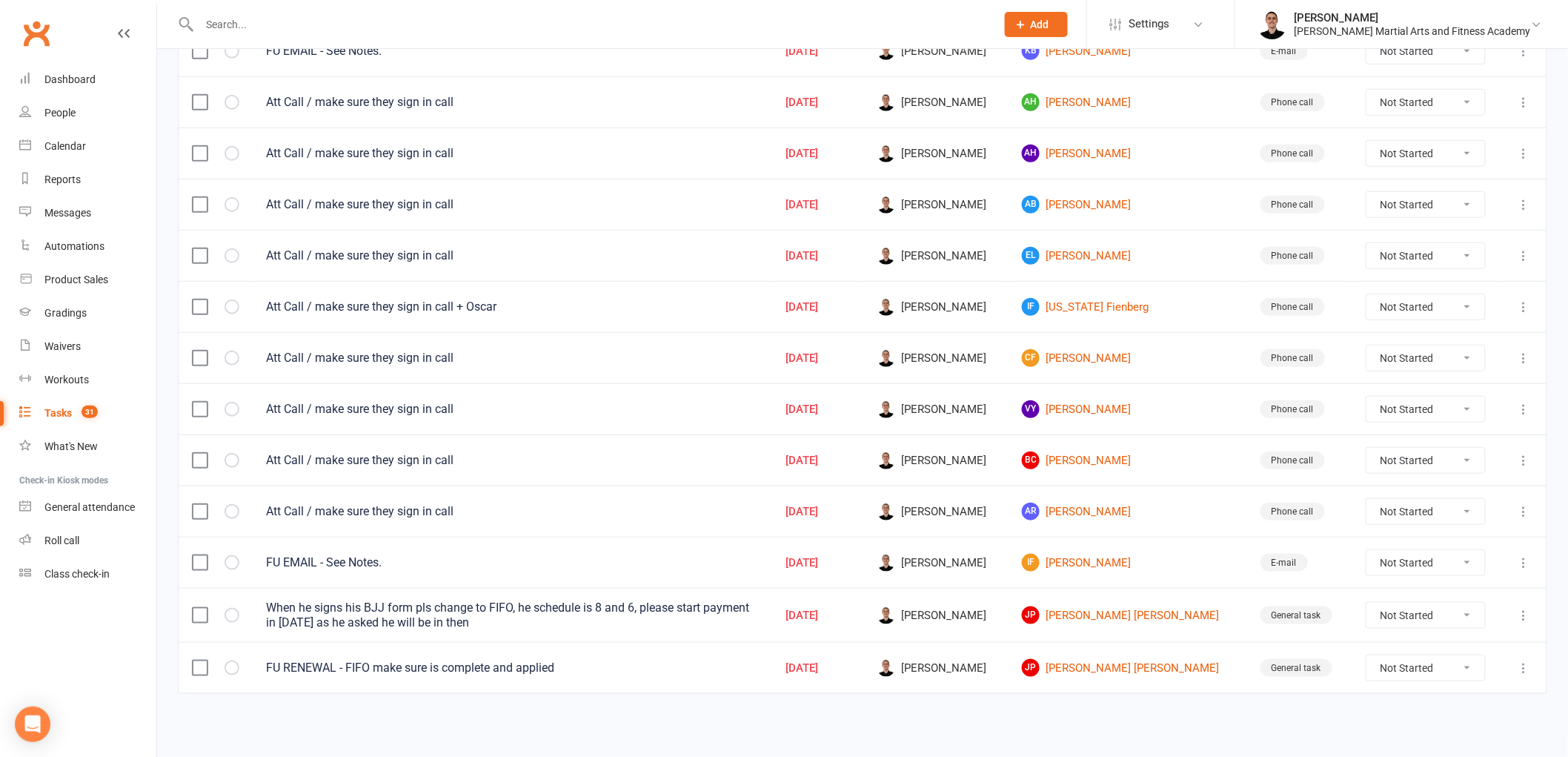
click at [1382, 664] on select "Not Started In Progress Waiting Complete" at bounding box center [1425, 668] width 118 height 25
click at [1366, 655] on select "Not Started In Progress Waiting Complete" at bounding box center [1425, 668] width 118 height 25
select select "unstarted"
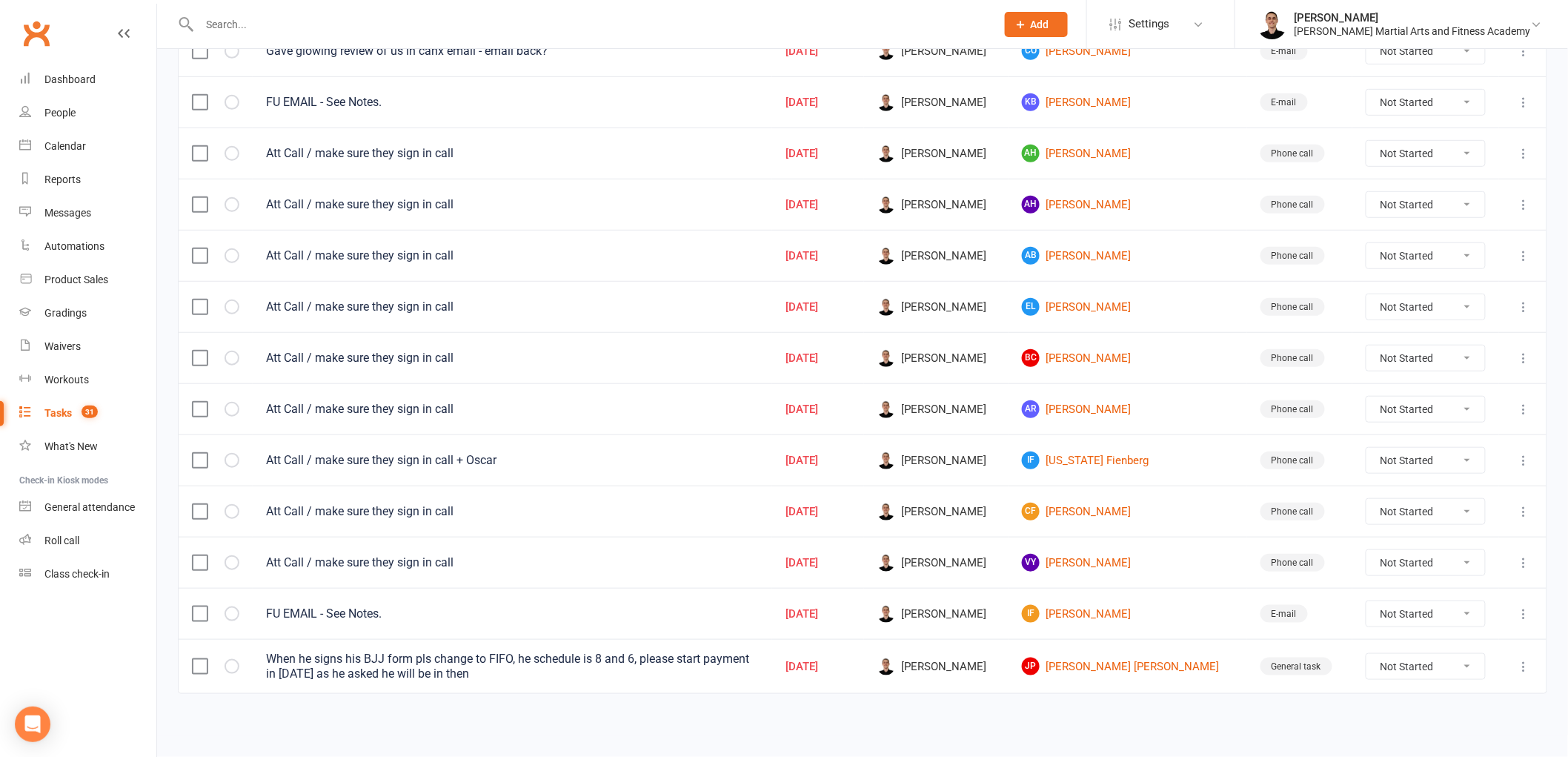
scroll to position [308, 0]
click at [1530, 663] on icon at bounding box center [1524, 666] width 15 height 15
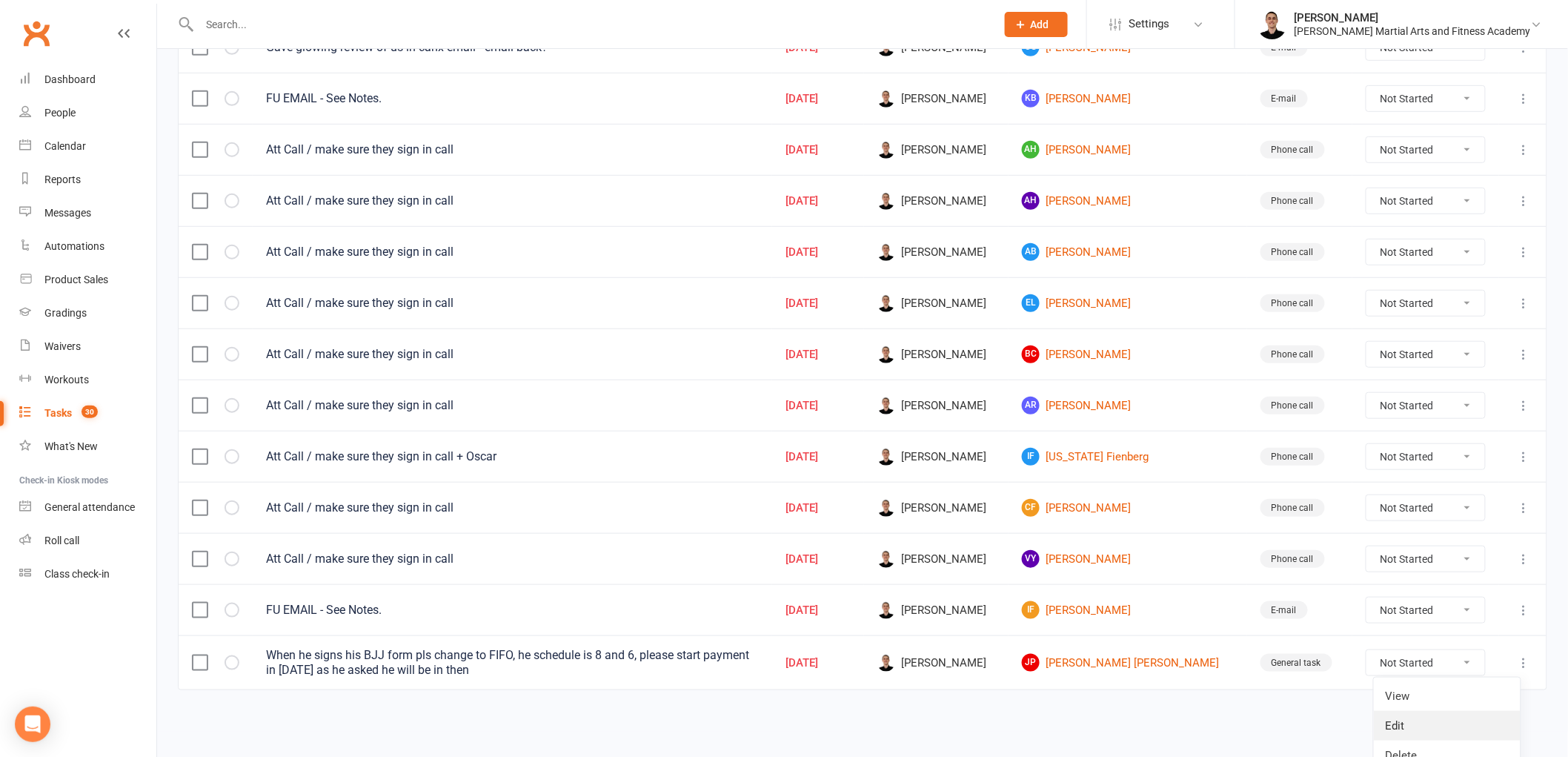
click at [1434, 709] on ul "View Edit Delete" at bounding box center [1447, 726] width 148 height 98
click at [1433, 713] on link "Edit" at bounding box center [1447, 726] width 147 height 30
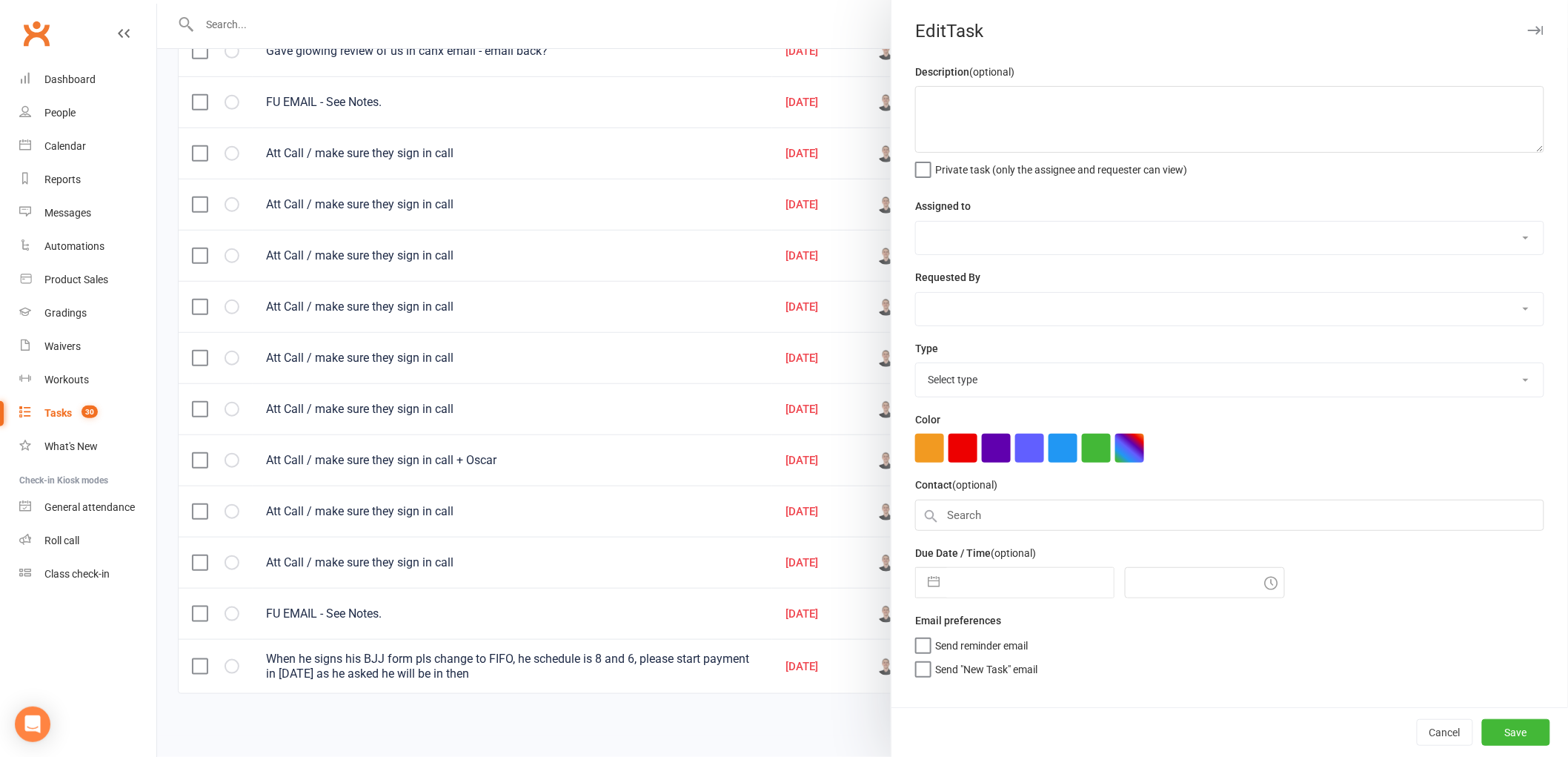
type textarea "When he signs his BJJ form pls change to FIFO, he schedule is 8 and 6, please s…"
select select "47660"
select select "50751"
type input "[DATE]"
type input "1:45pm"
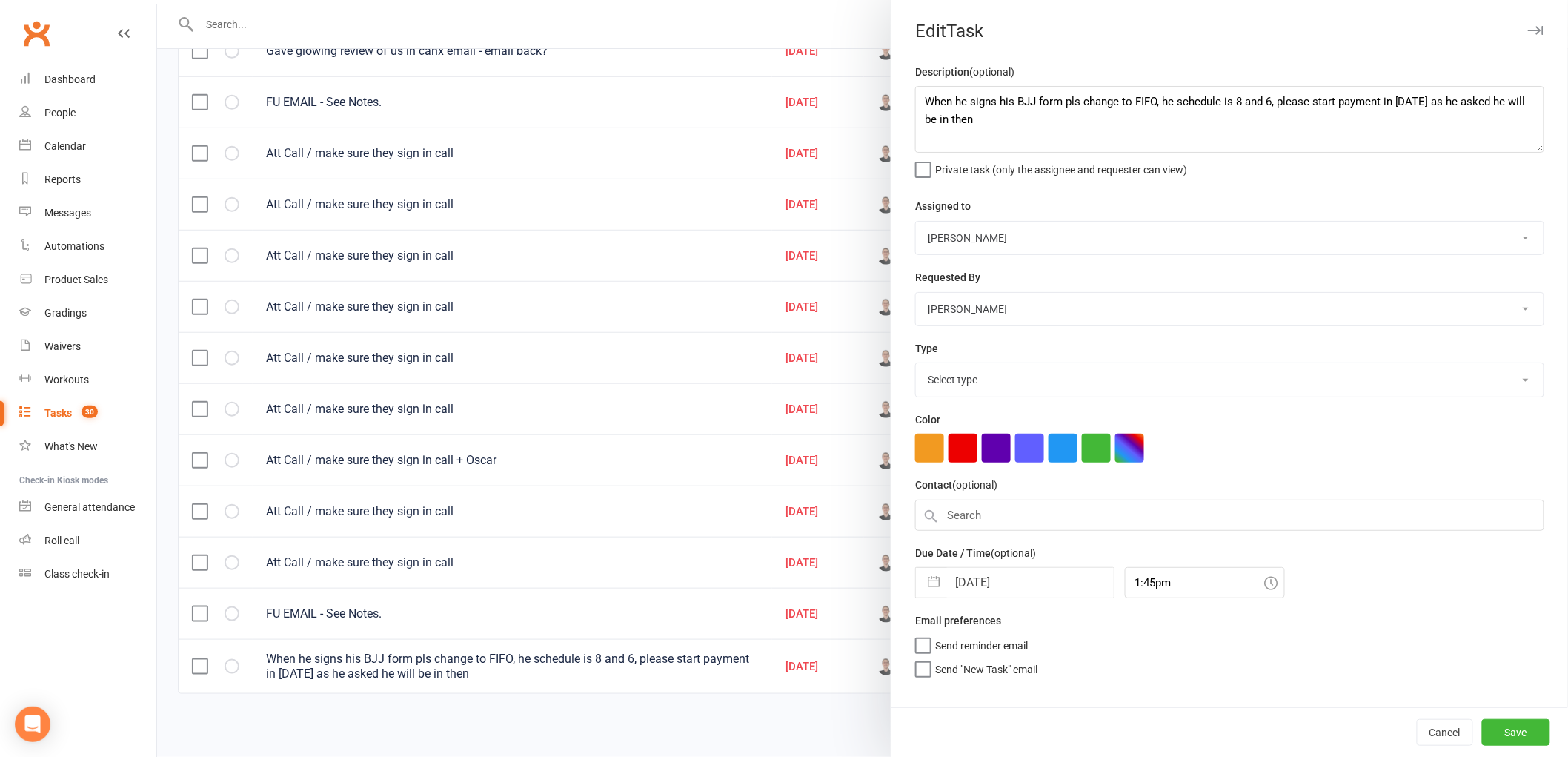
select select "25648"
click at [999, 575] on input "[DATE]" at bounding box center [1031, 578] width 167 height 30
select select "6"
select select "2025"
select select "7"
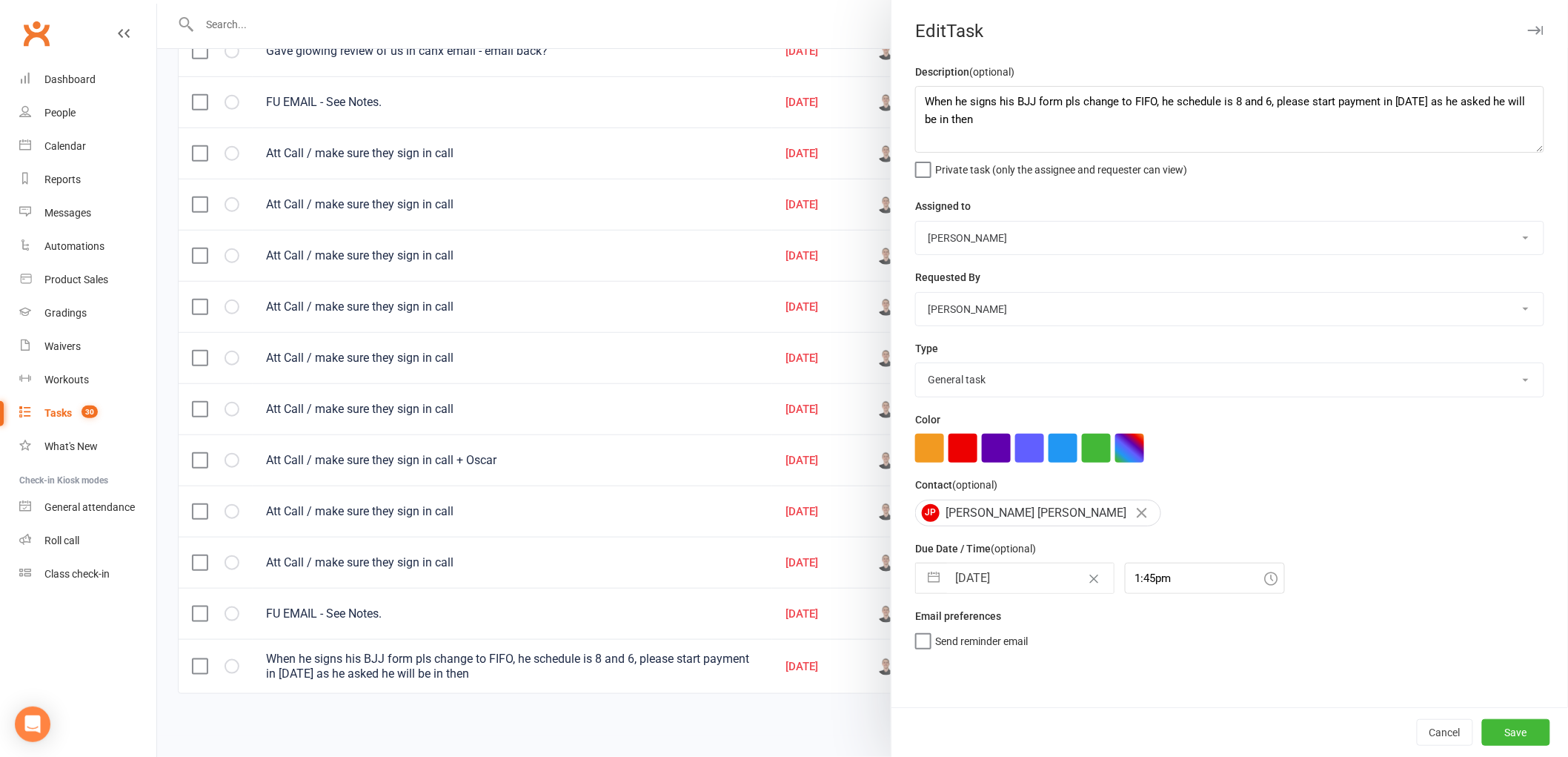
select select "2025"
select select "8"
select select "2025"
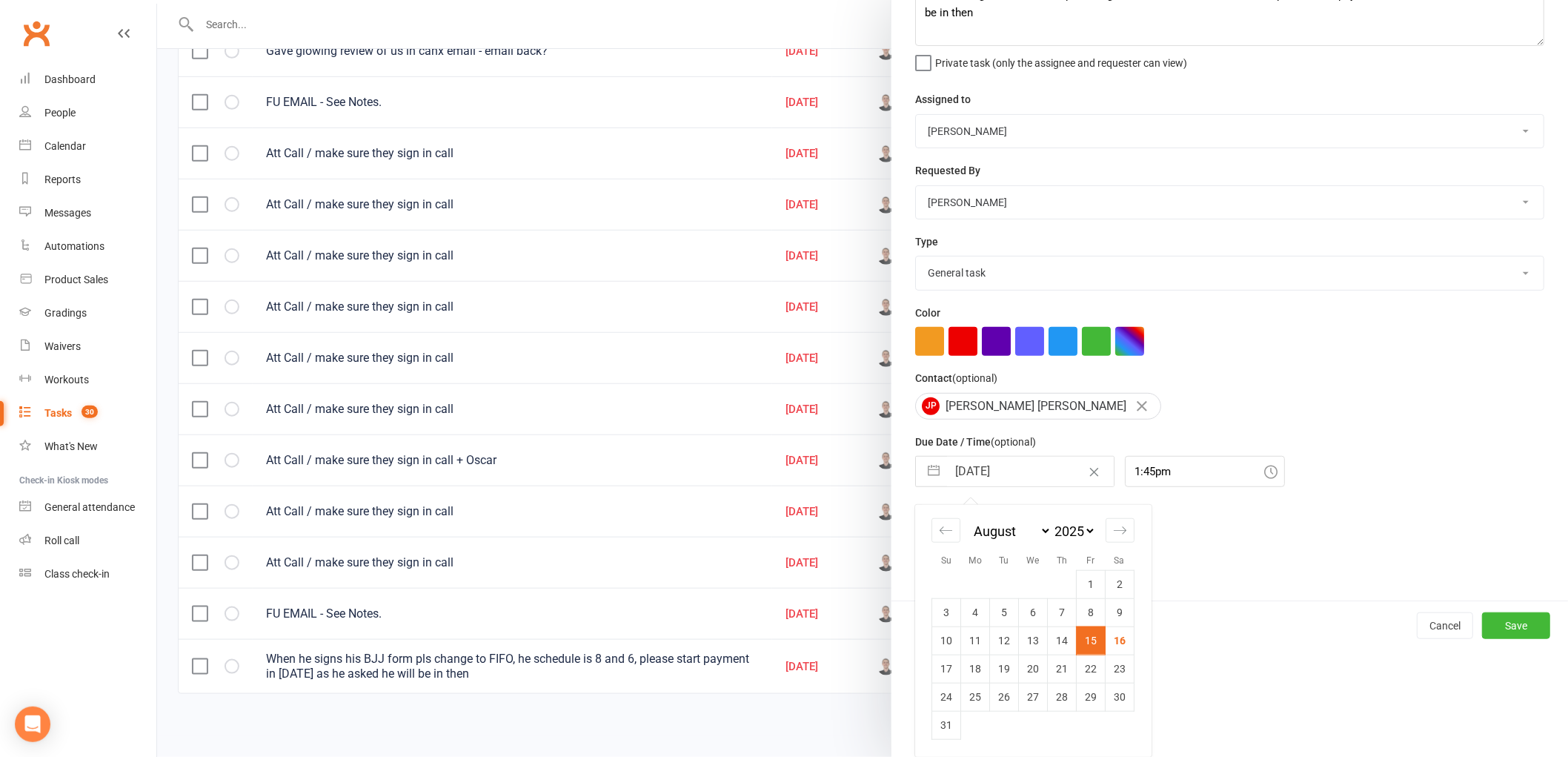
scroll to position [107, 0]
click at [977, 668] on td "18" at bounding box center [976, 668] width 29 height 28
type input "[DATE]"
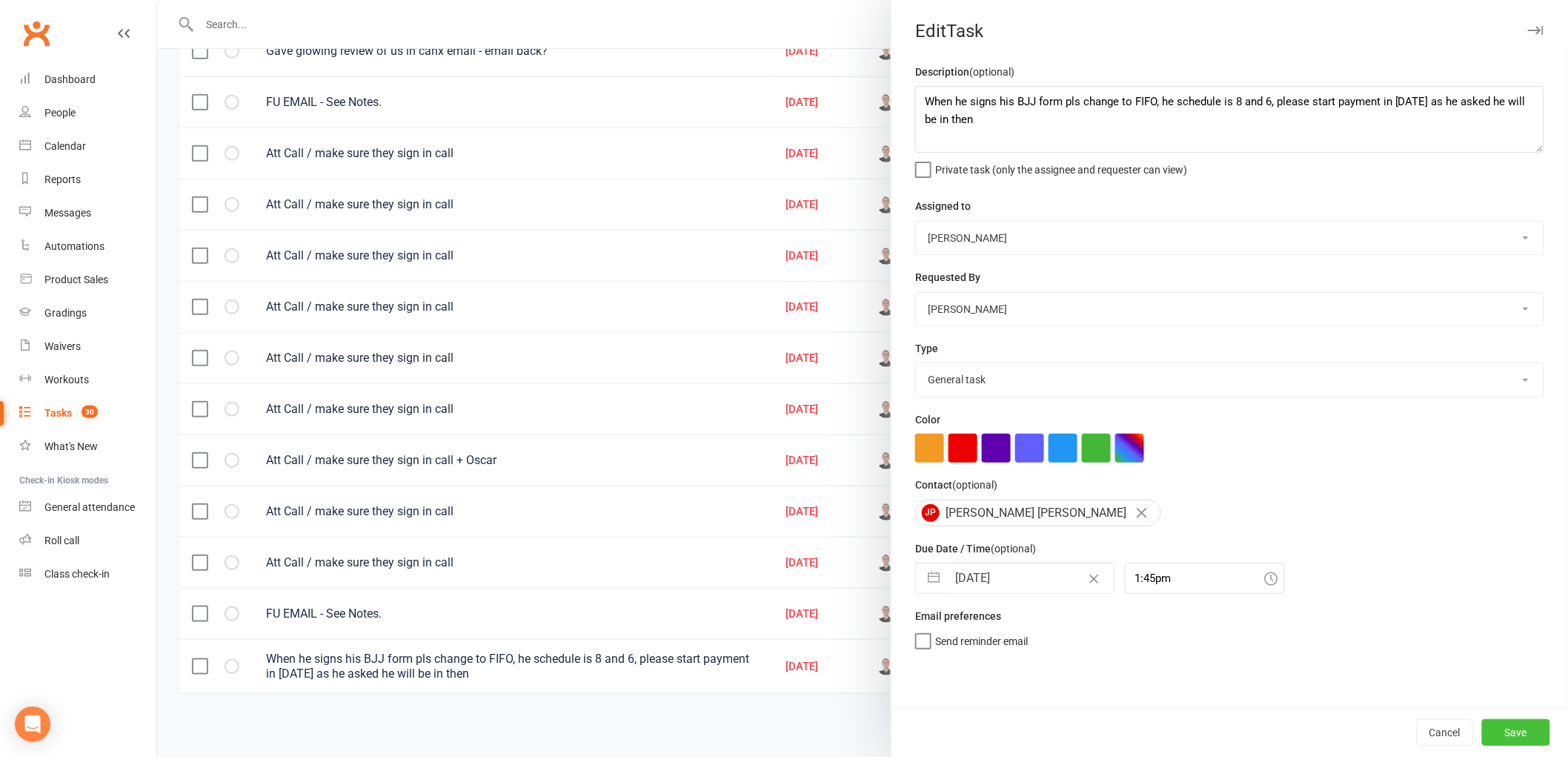
click at [1529, 728] on button "Save" at bounding box center [1516, 733] width 68 height 27
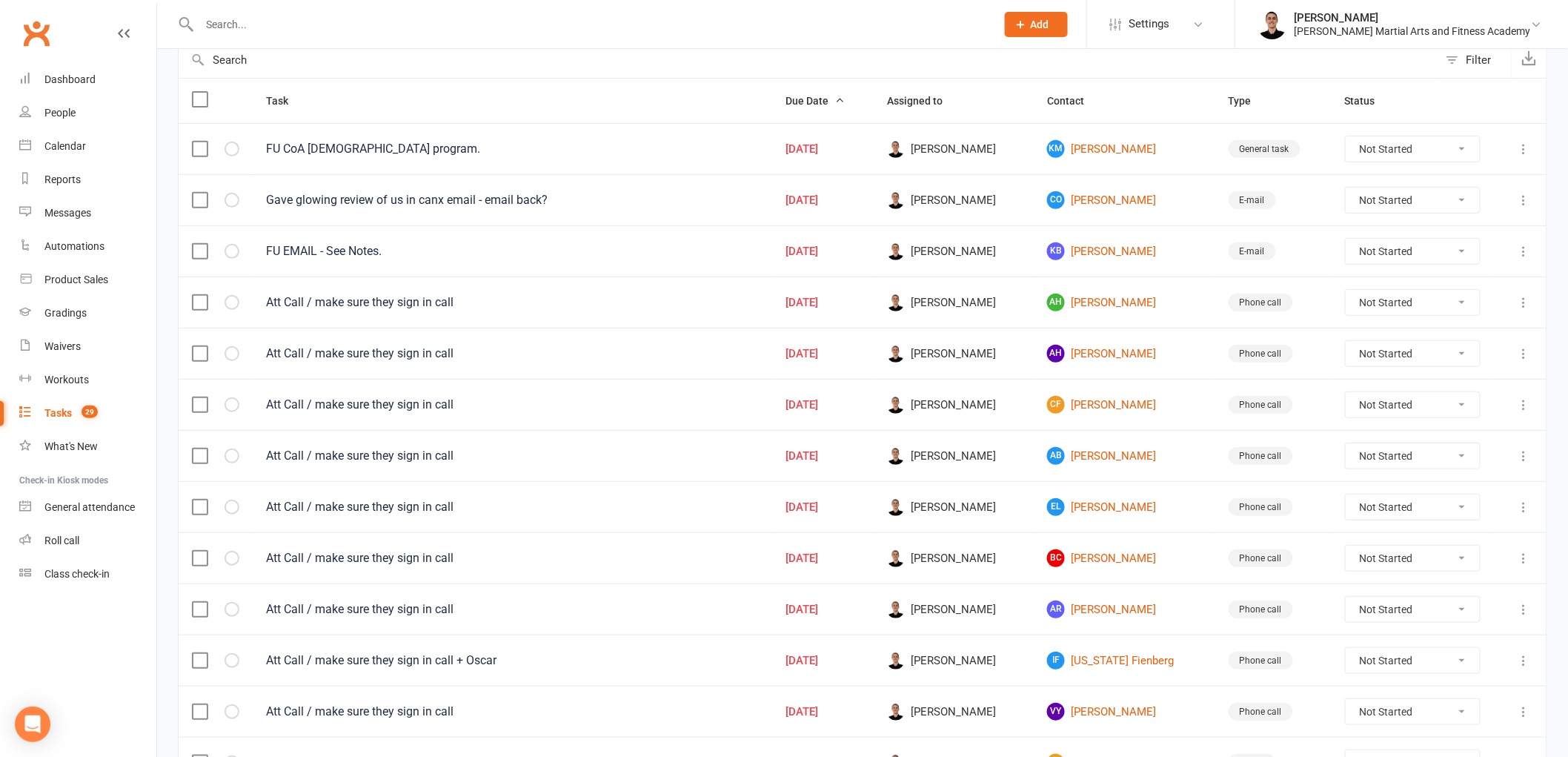
scroll to position [246, 0]
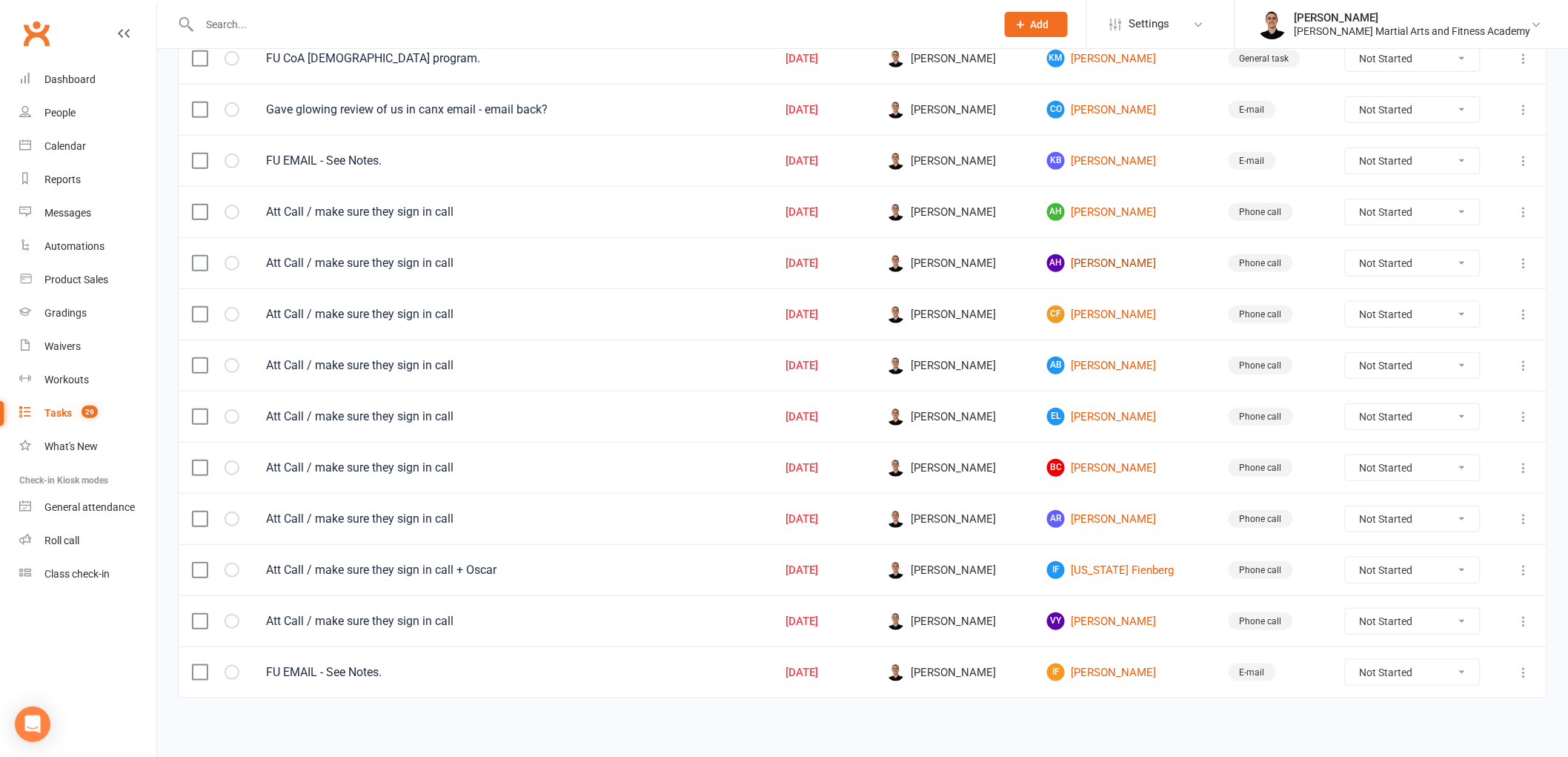
click at [1129, 265] on link "AH [PERSON_NAME]" at bounding box center [1124, 263] width 155 height 18
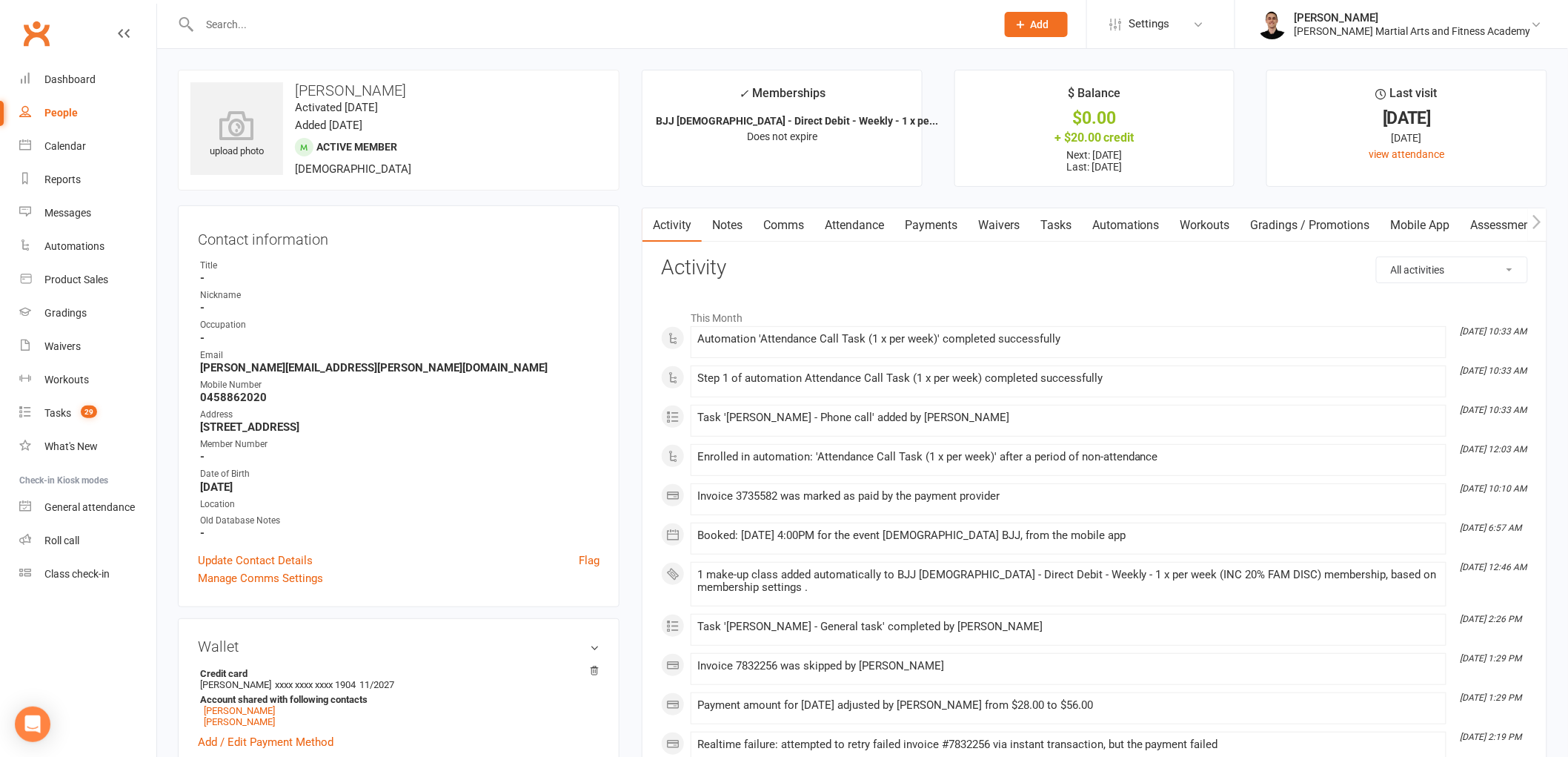
click at [1055, 218] on link "Tasks" at bounding box center [1056, 225] width 52 height 34
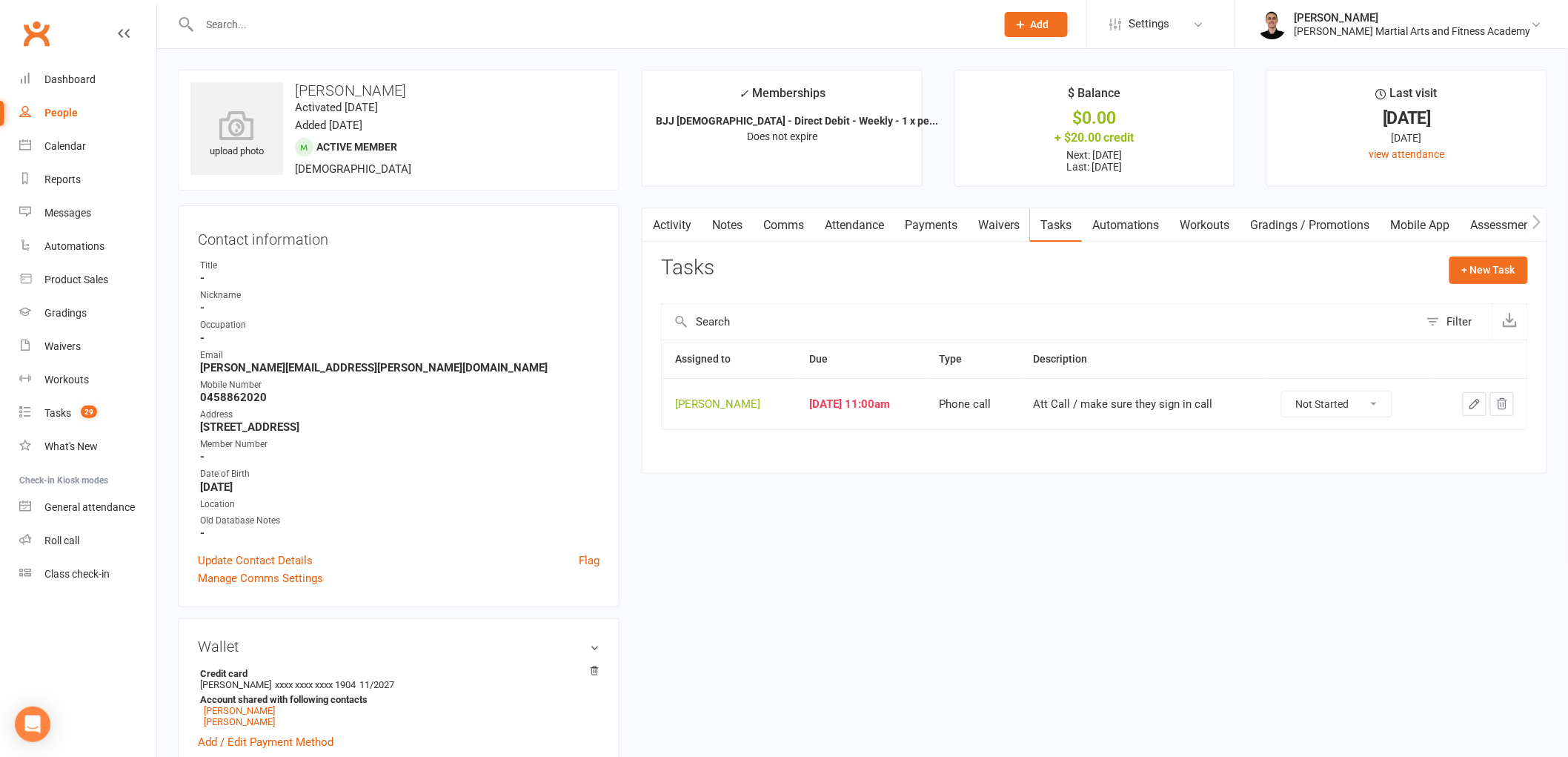
click at [1473, 403] on icon "button" at bounding box center [1475, 403] width 13 height 13
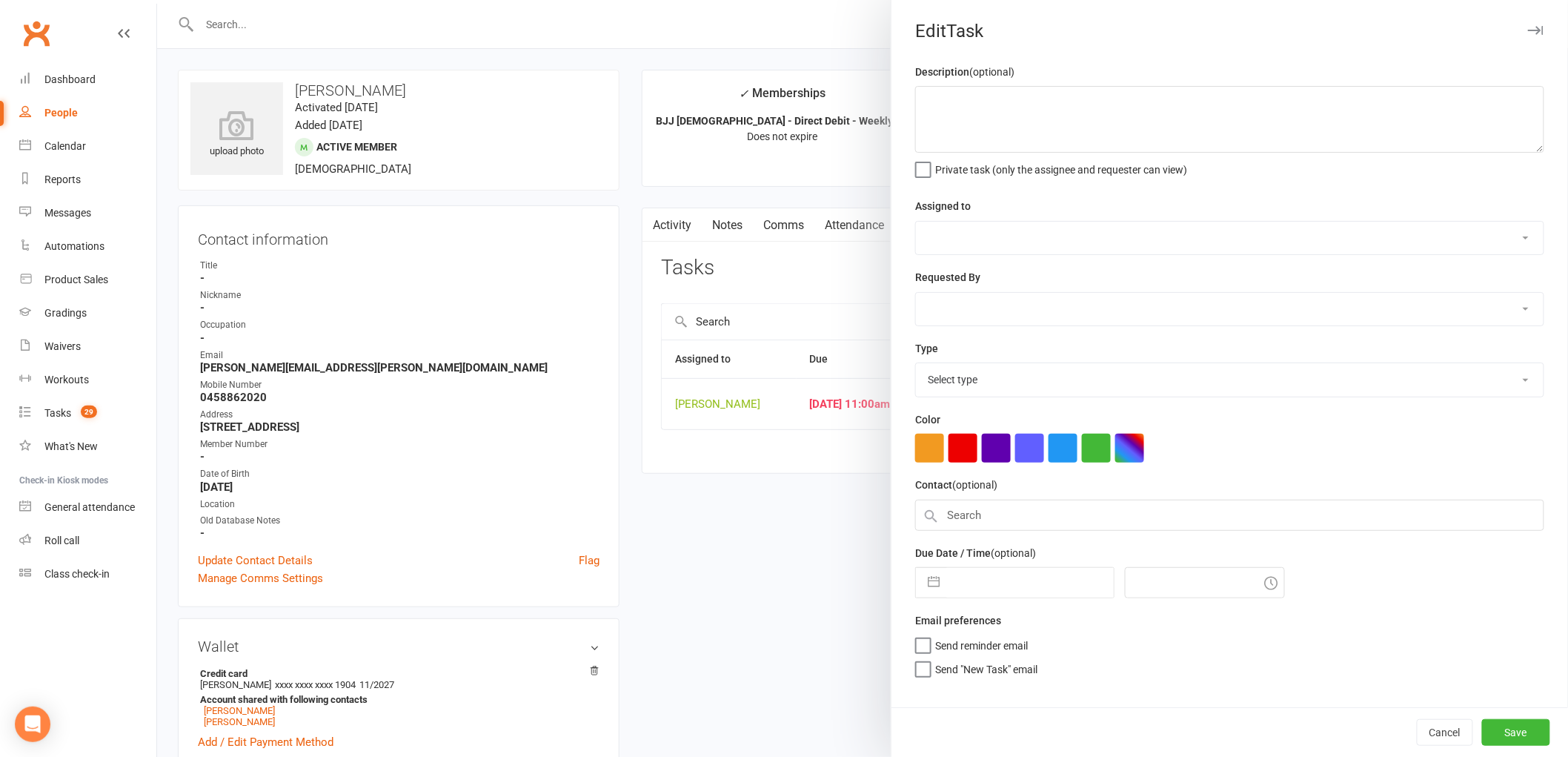
type textarea "Att Call / make sure they sign in call"
select select "47660"
type input "[DATE]"
type input "11:00am"
select select "25277"
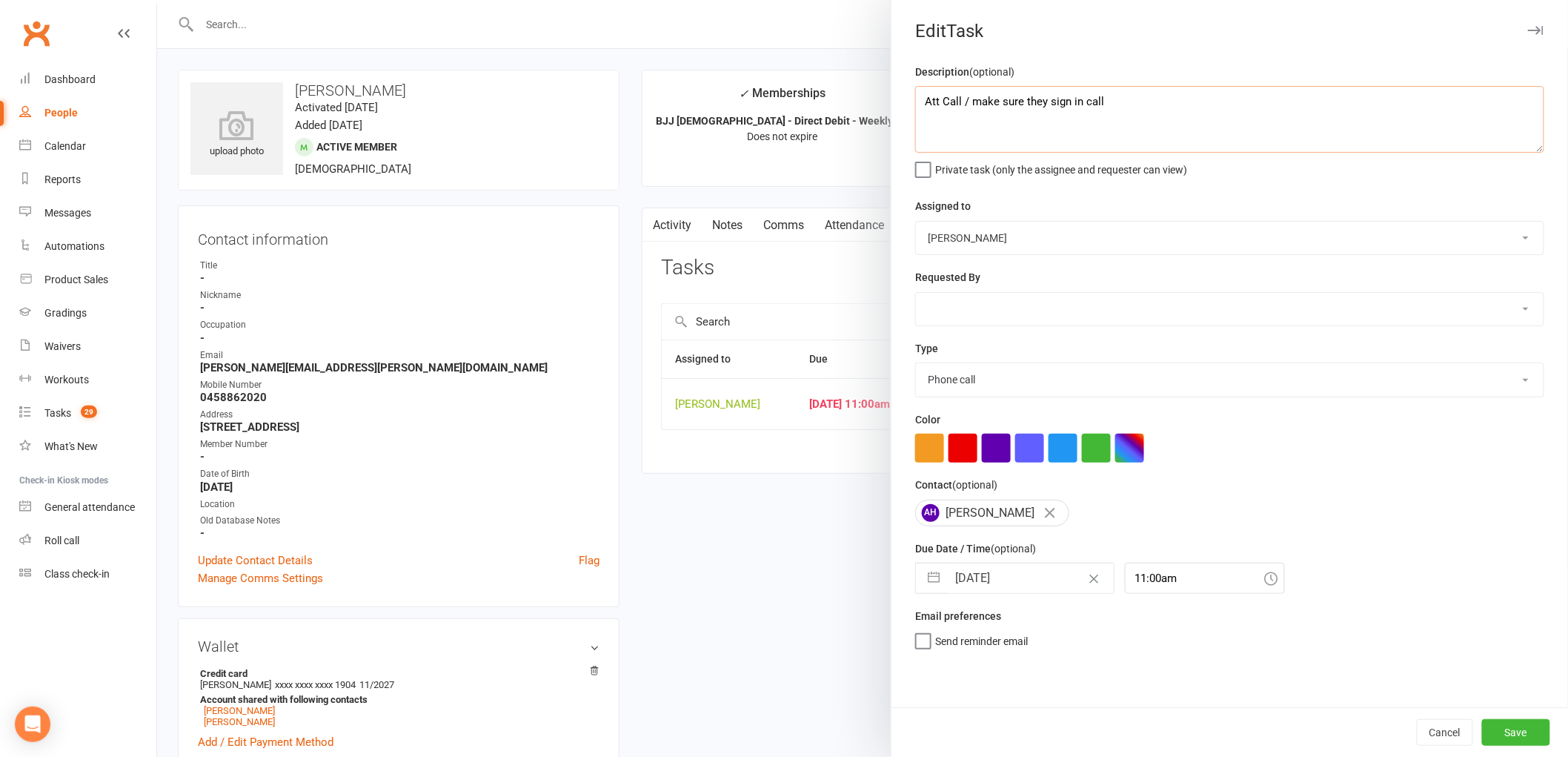
click at [1231, 123] on textarea "Att Call / make sure they sign in call" at bounding box center [1230, 119] width 629 height 67
type textarea "Att Call / make sure they sign in call + [PERSON_NAME]"
select select "6"
select select "2025"
select select "7"
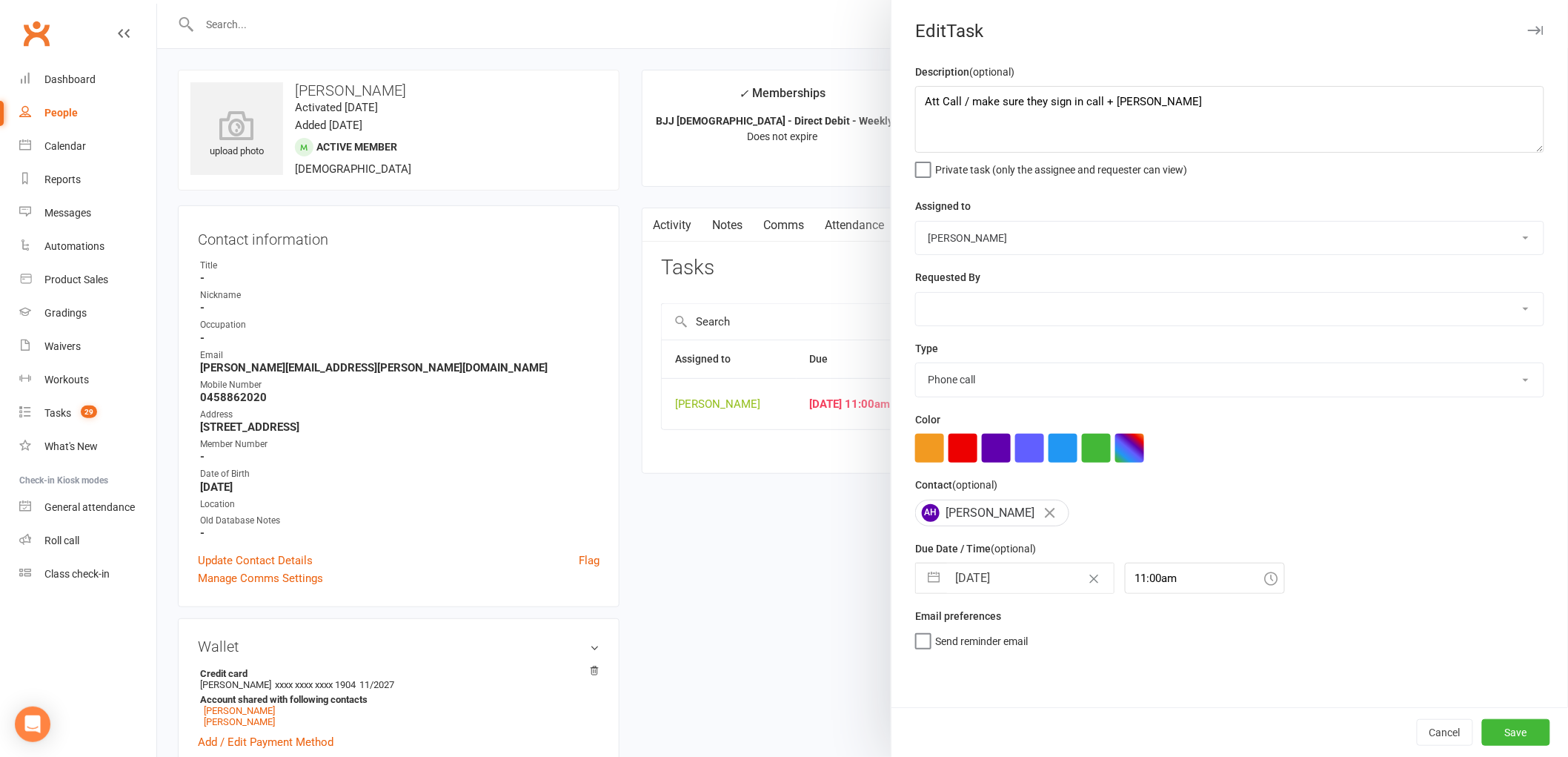
select select "2025"
select select "8"
select select "2025"
click at [1002, 590] on input "[DATE]" at bounding box center [1031, 578] width 167 height 30
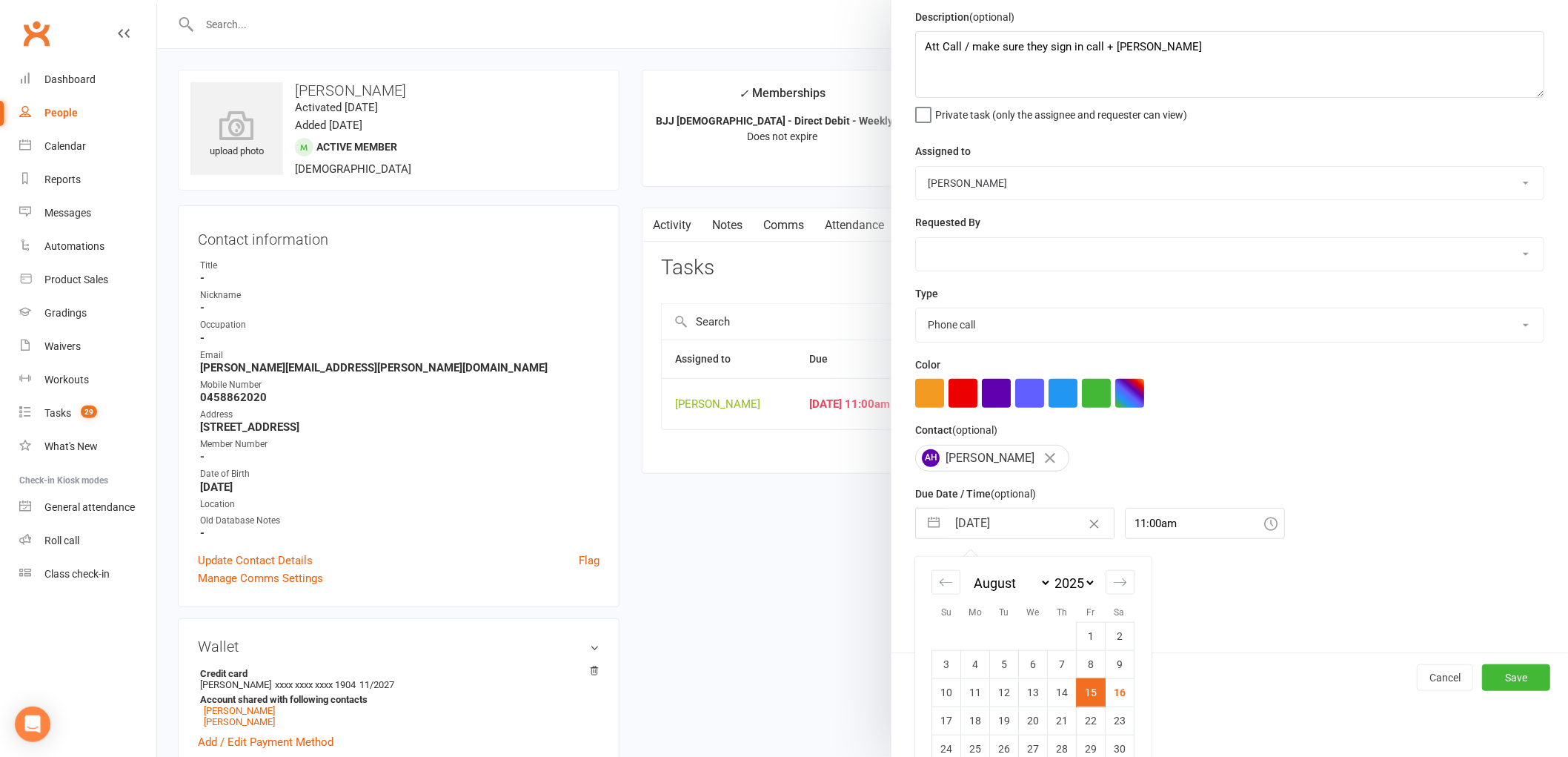
scroll to position [107, 0]
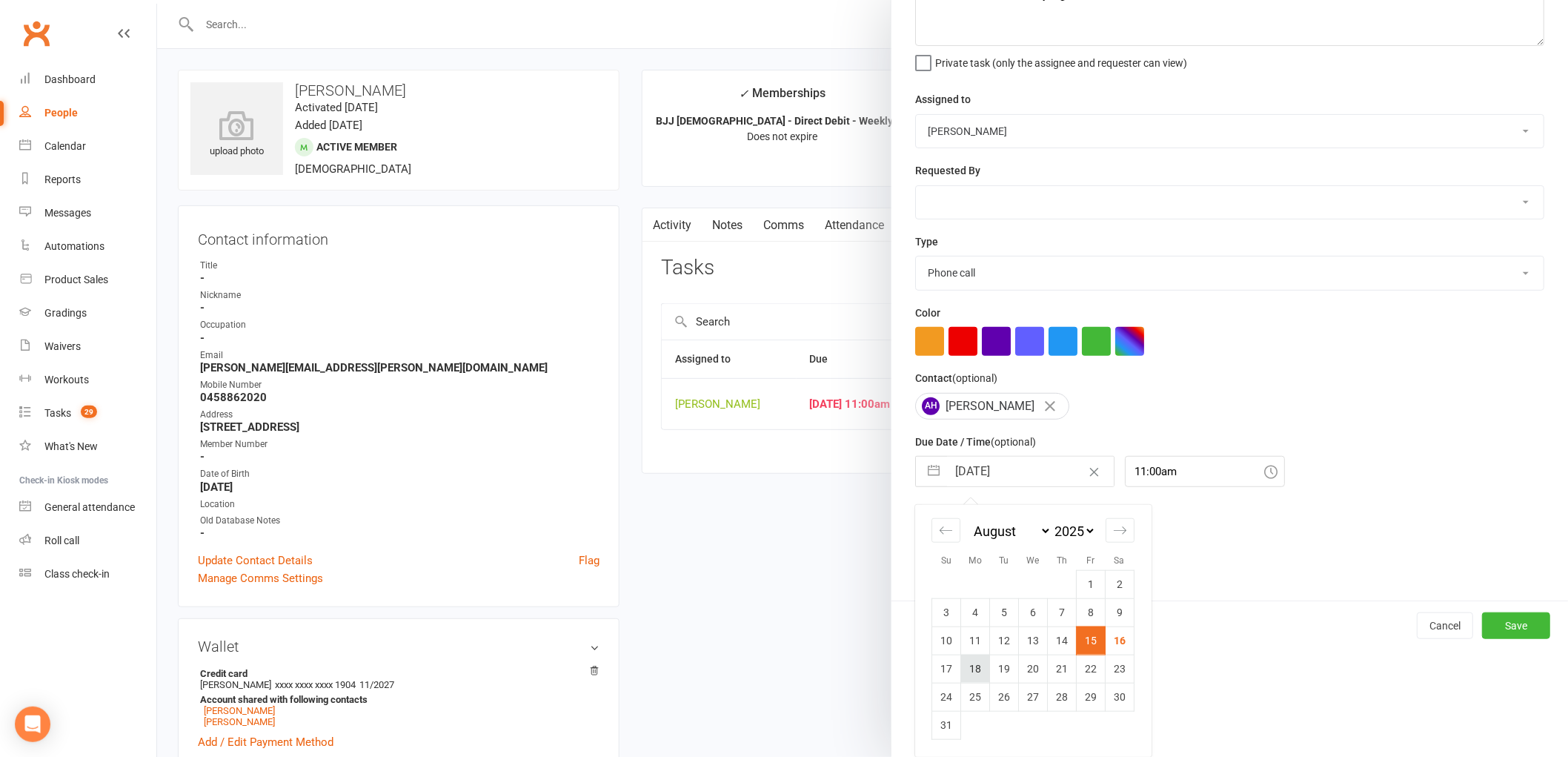
click at [972, 661] on td "18" at bounding box center [976, 668] width 29 height 28
type input "[DATE]"
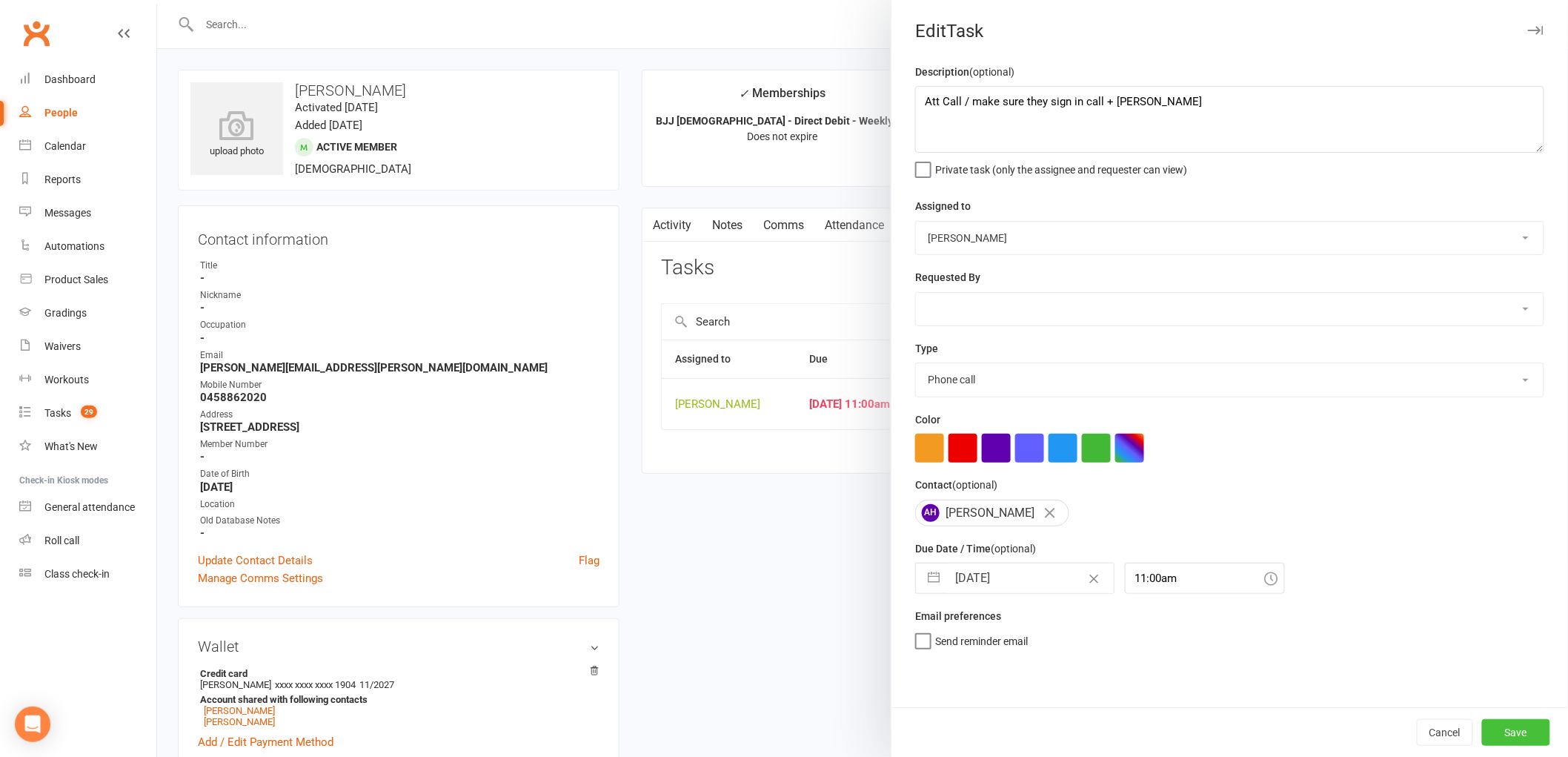
click at [1528, 737] on button "Save" at bounding box center [1516, 733] width 68 height 27
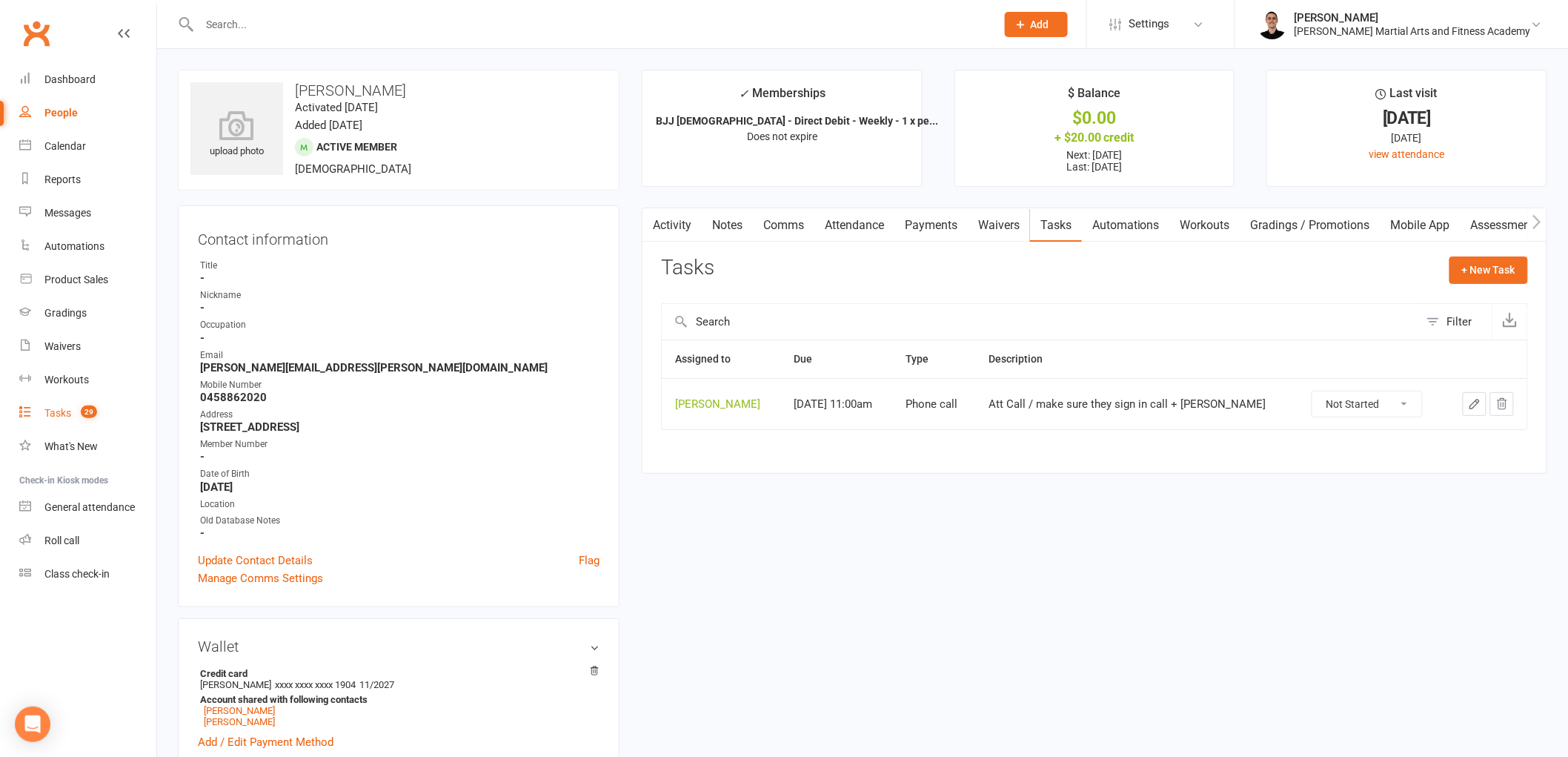
click at [71, 426] on link "Tasks 29" at bounding box center [88, 413] width 137 height 34
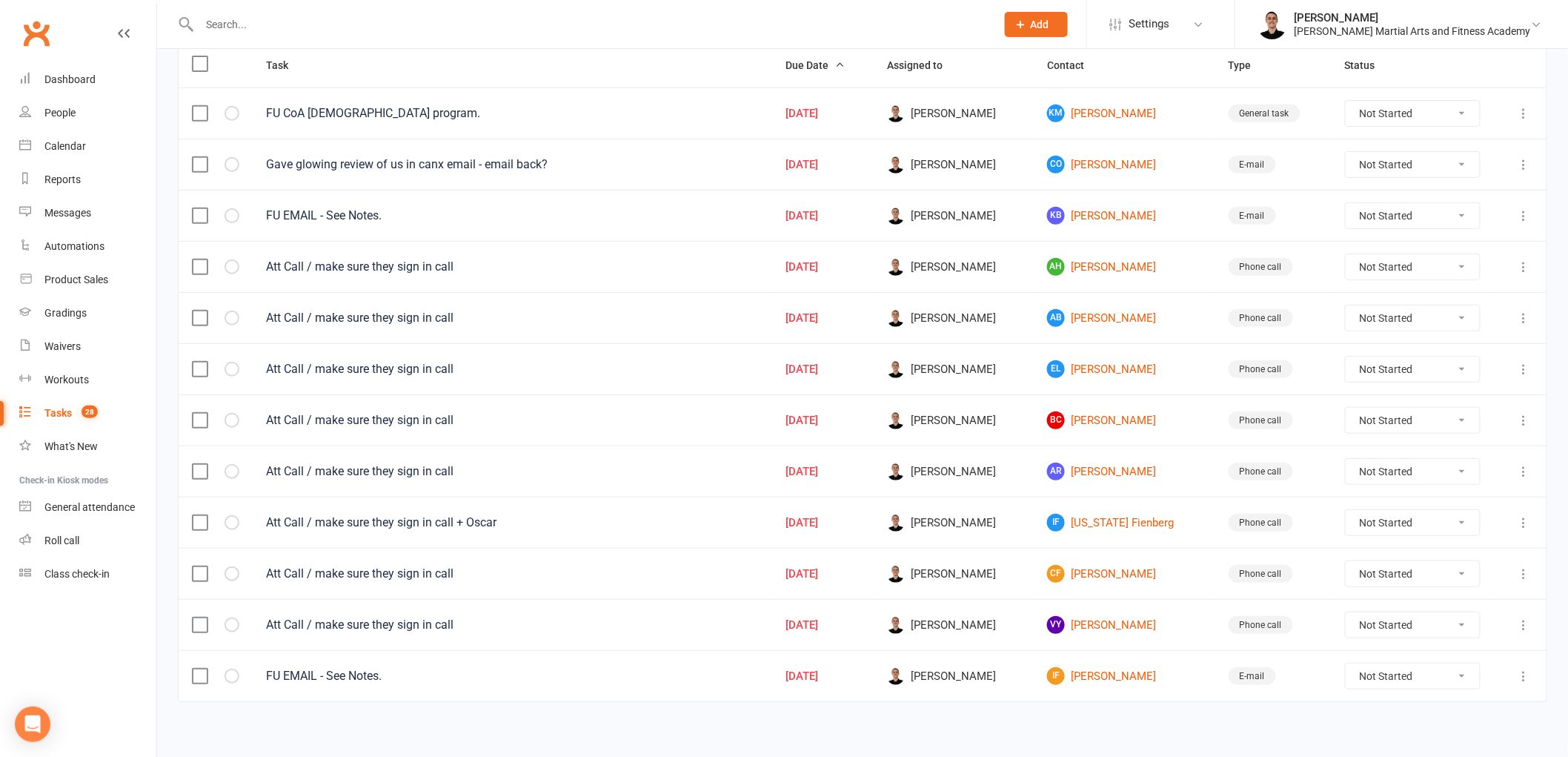
scroll to position [203, 0]
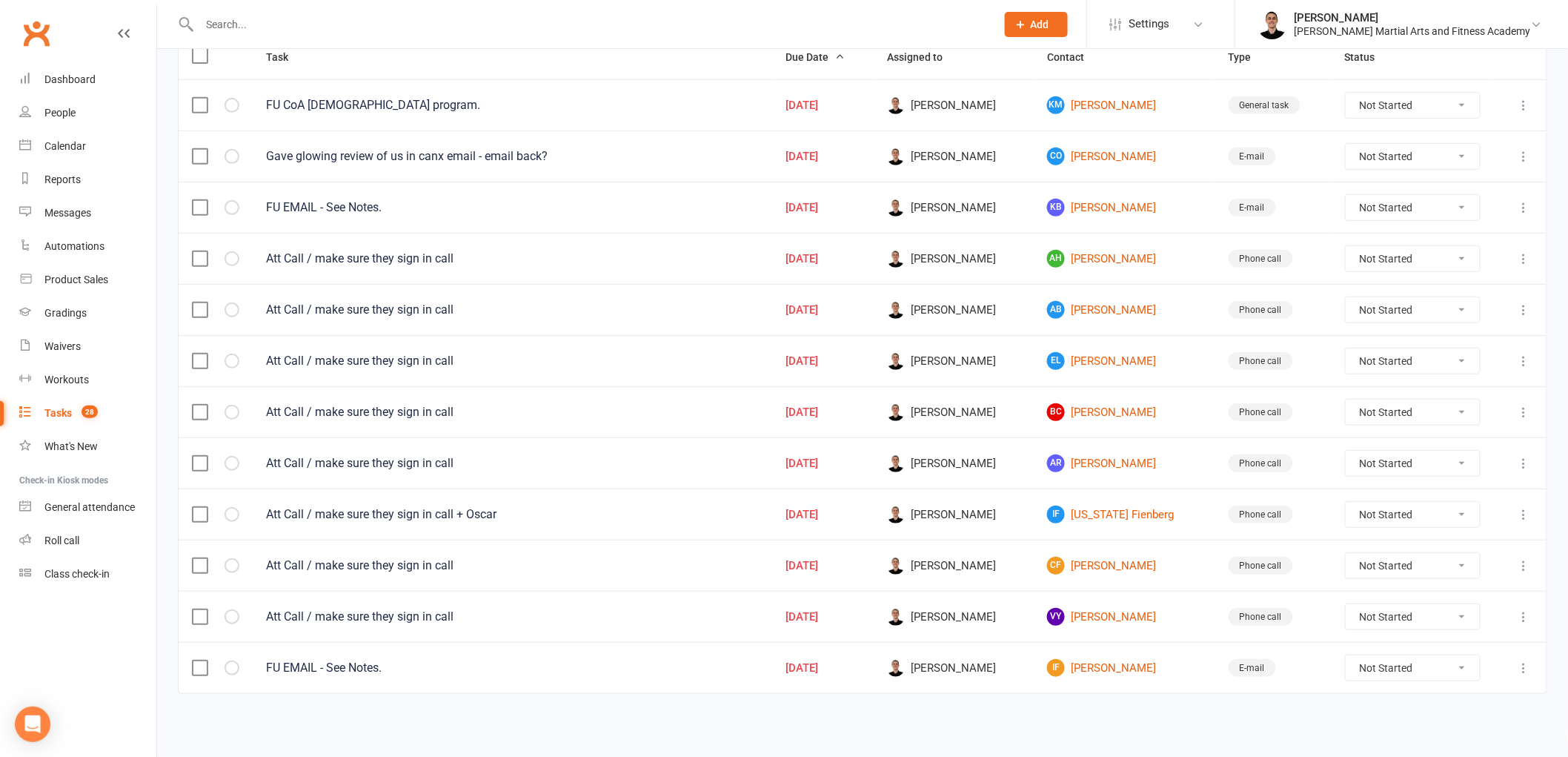
click at [1442, 257] on select "Not Started In Progress Waiting Complete" at bounding box center [1413, 259] width 135 height 25
click at [1346, 246] on select "Not Started In Progress Waiting Complete" at bounding box center [1413, 259] width 135 height 25
select select "unstarted"
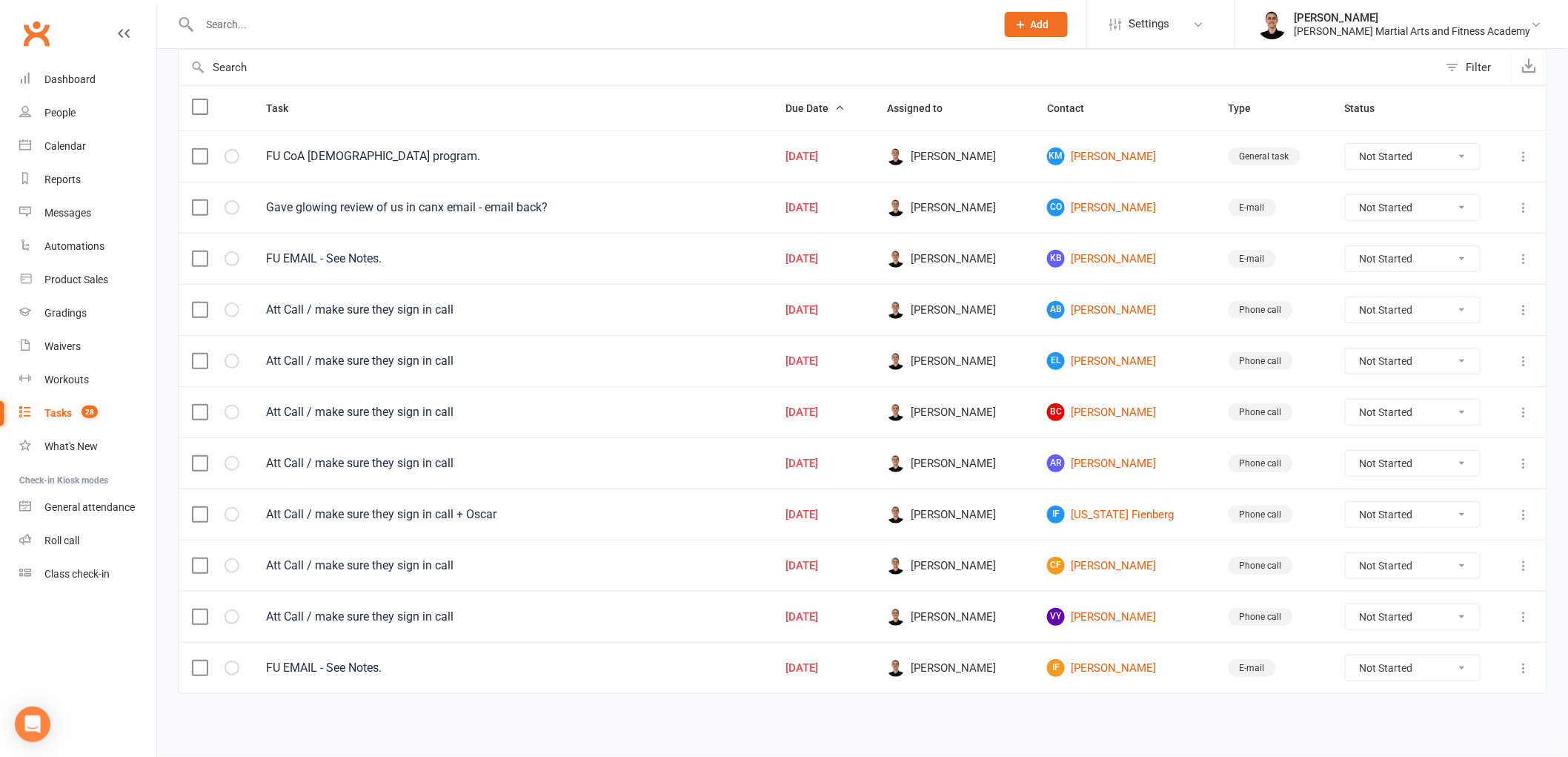
scroll to position [152, 0]
